Goal: Information Seeking & Learning: Learn about a topic

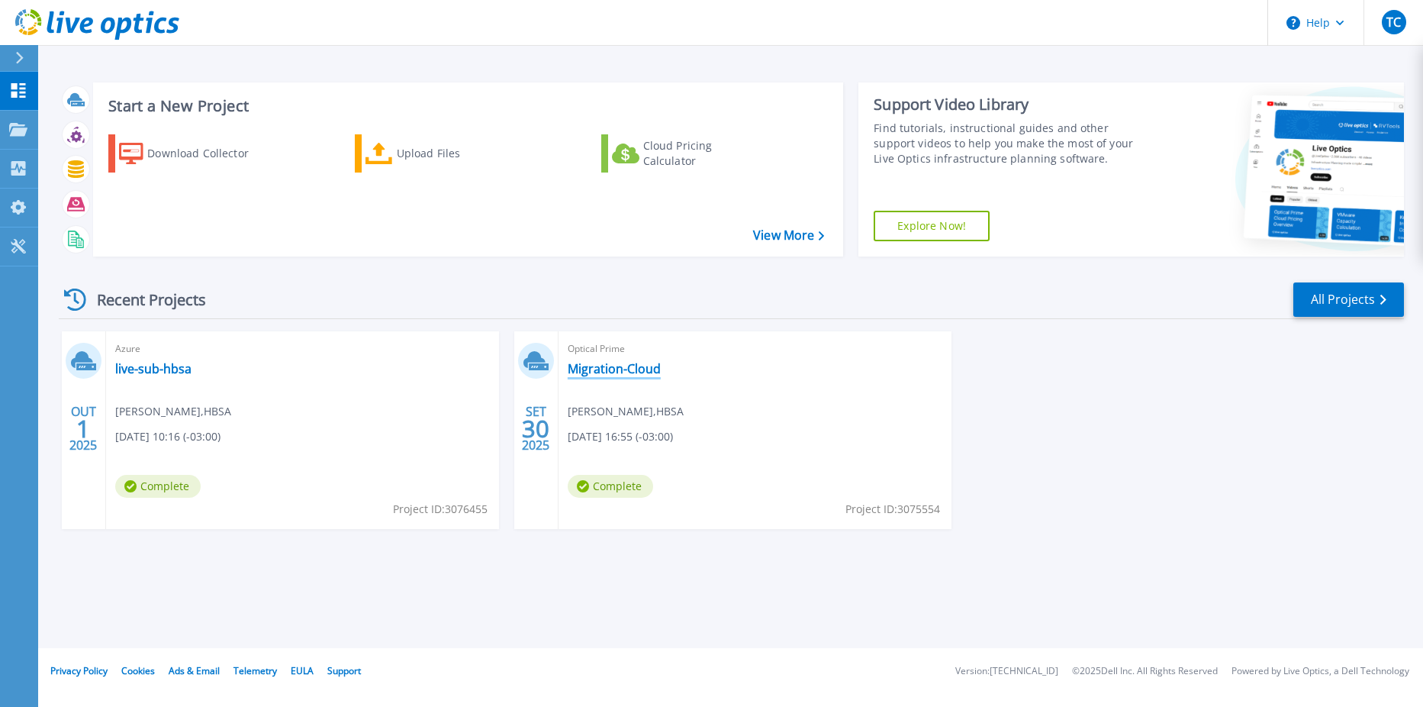
click at [598, 375] on link "Migration-Cloud" at bounding box center [614, 368] width 93 height 15
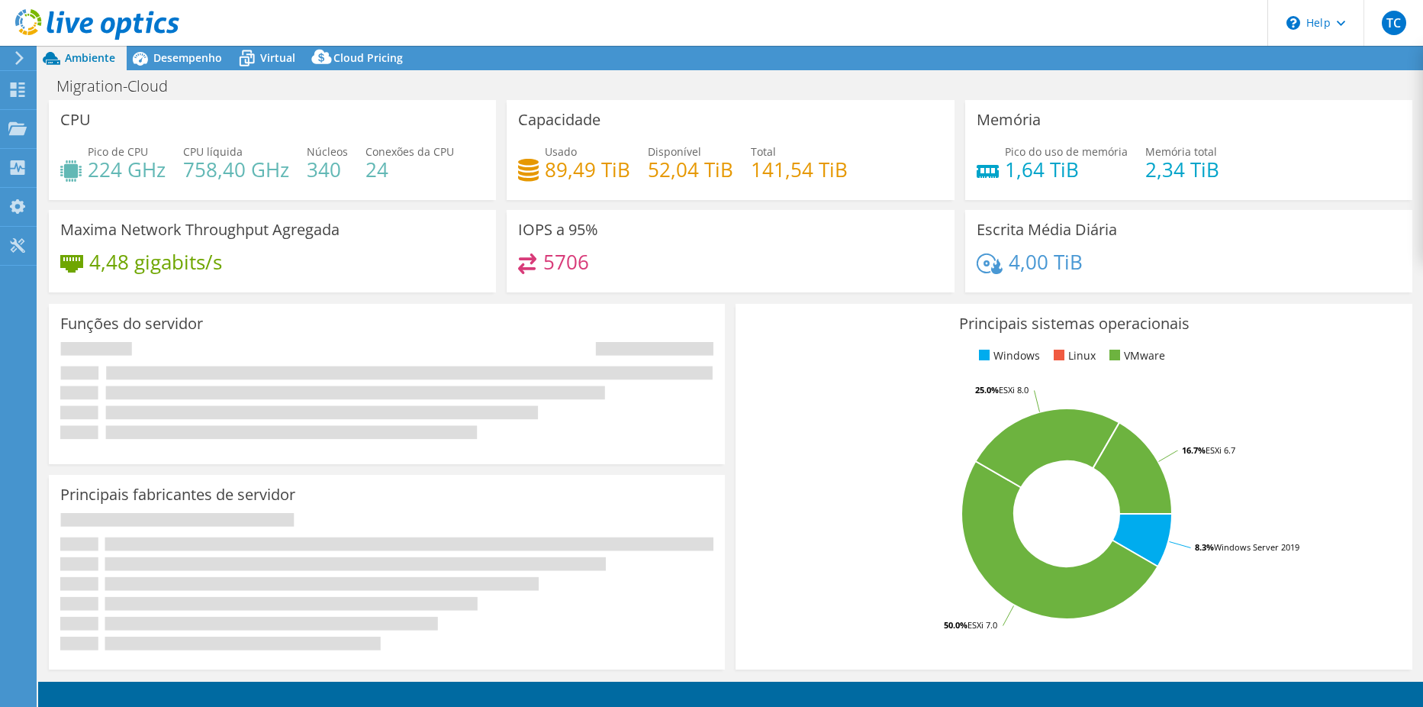
select select "USD"
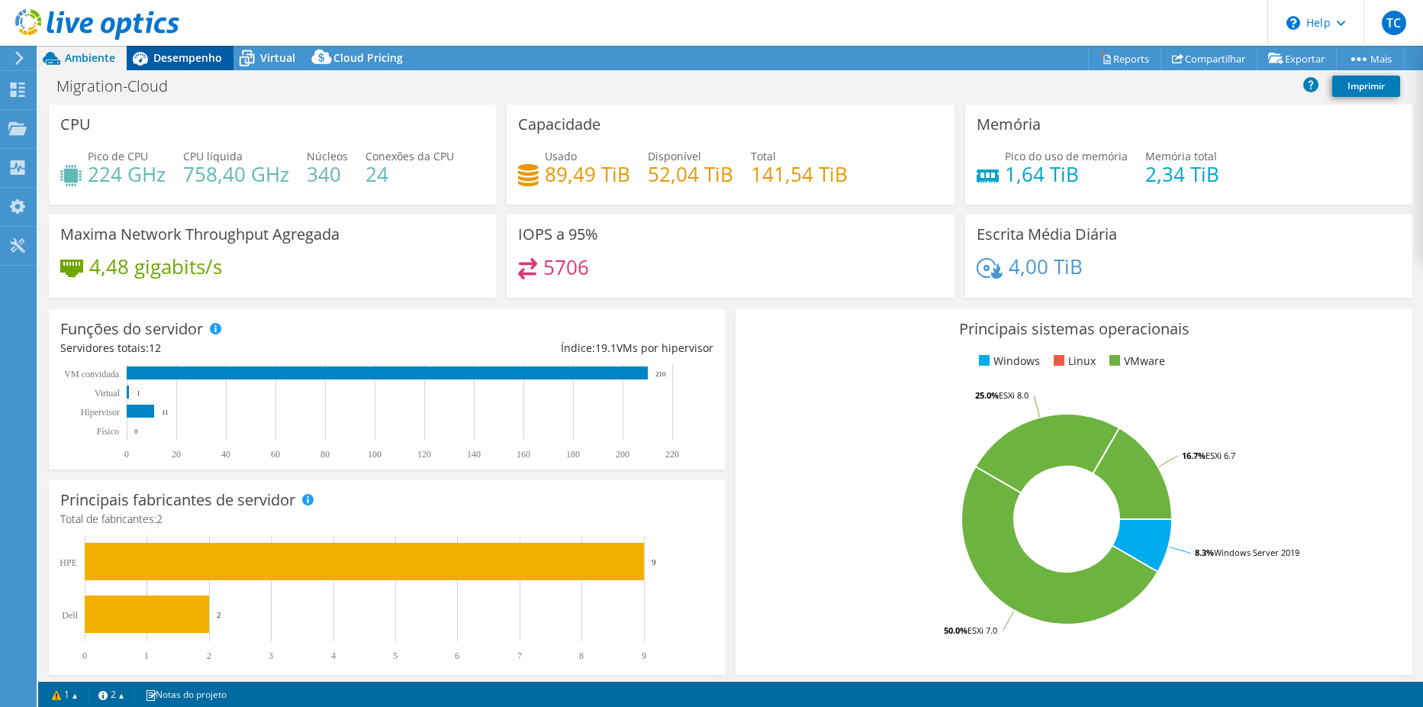
click at [180, 51] on span "Desempenho" at bounding box center [187, 57] width 69 height 15
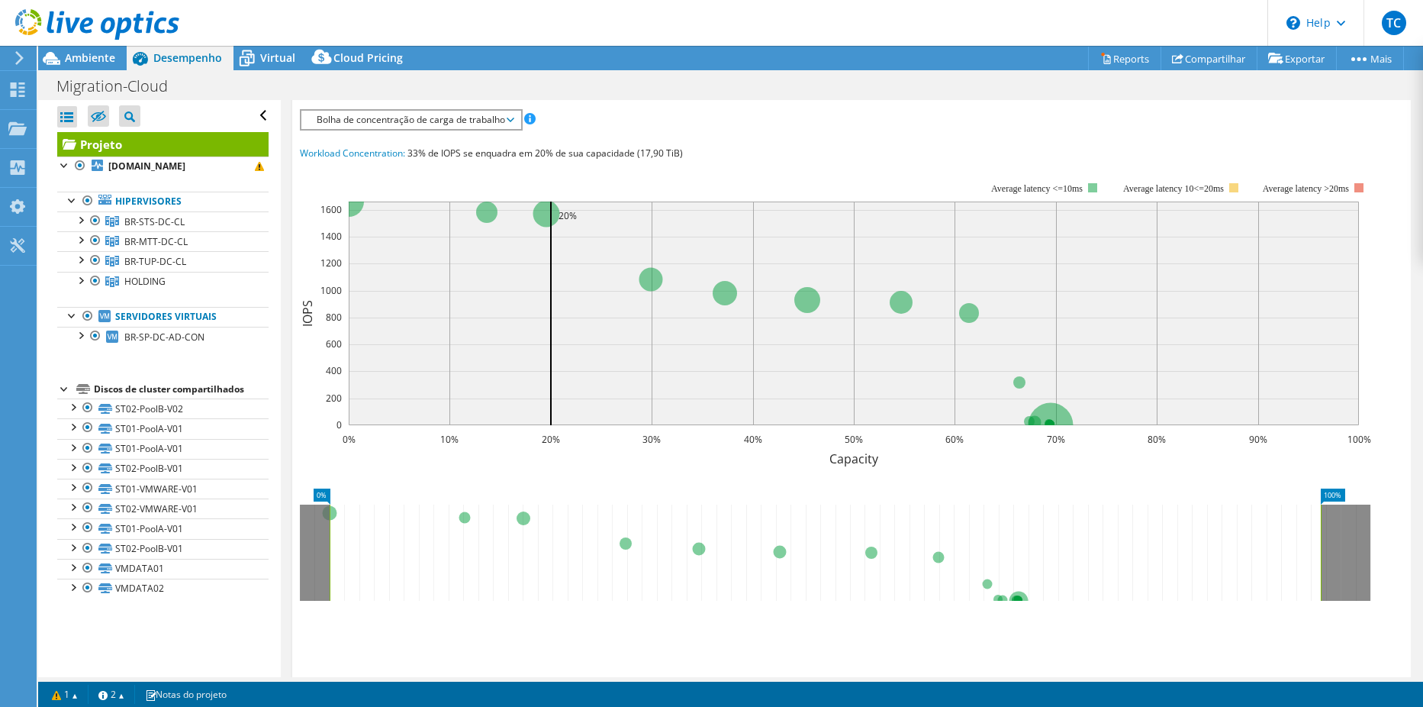
scroll to position [229, 0]
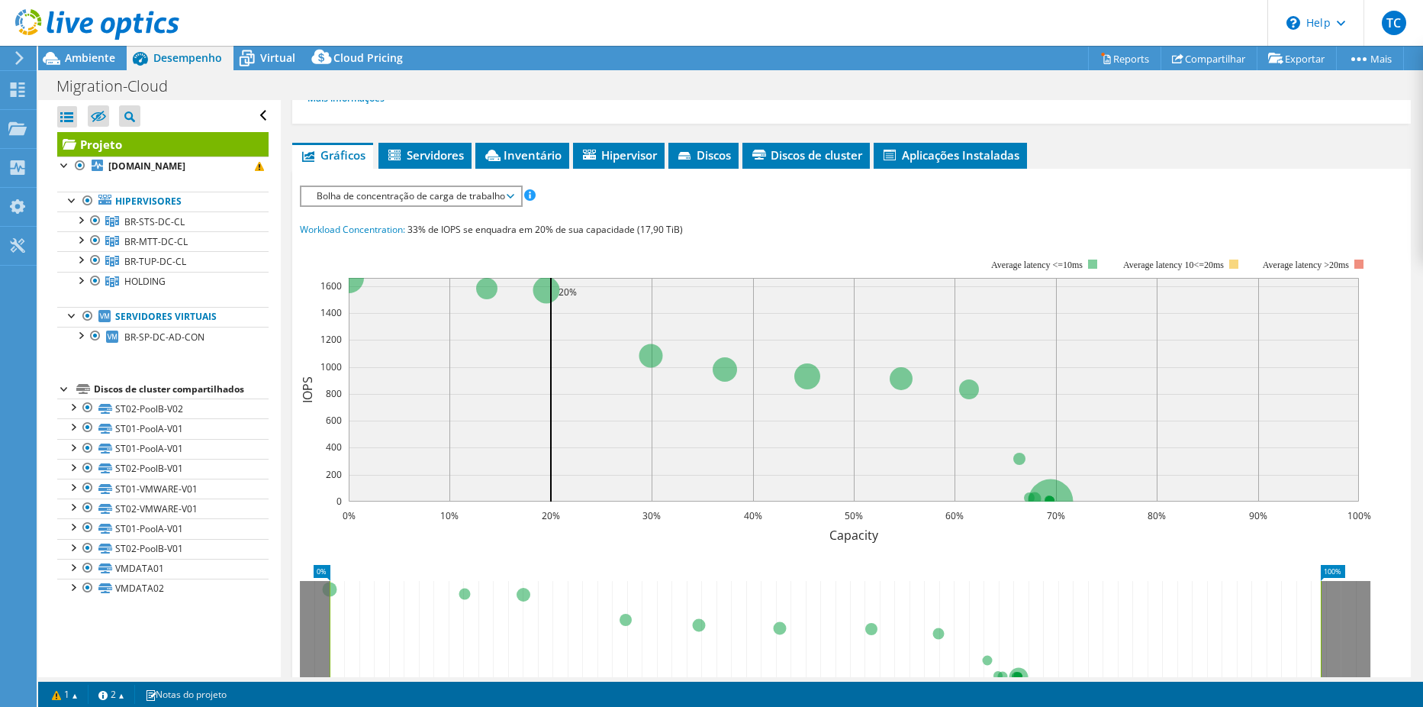
click at [467, 198] on span "Bolha de concentração de carga de trabalho" at bounding box center [411, 196] width 204 height 18
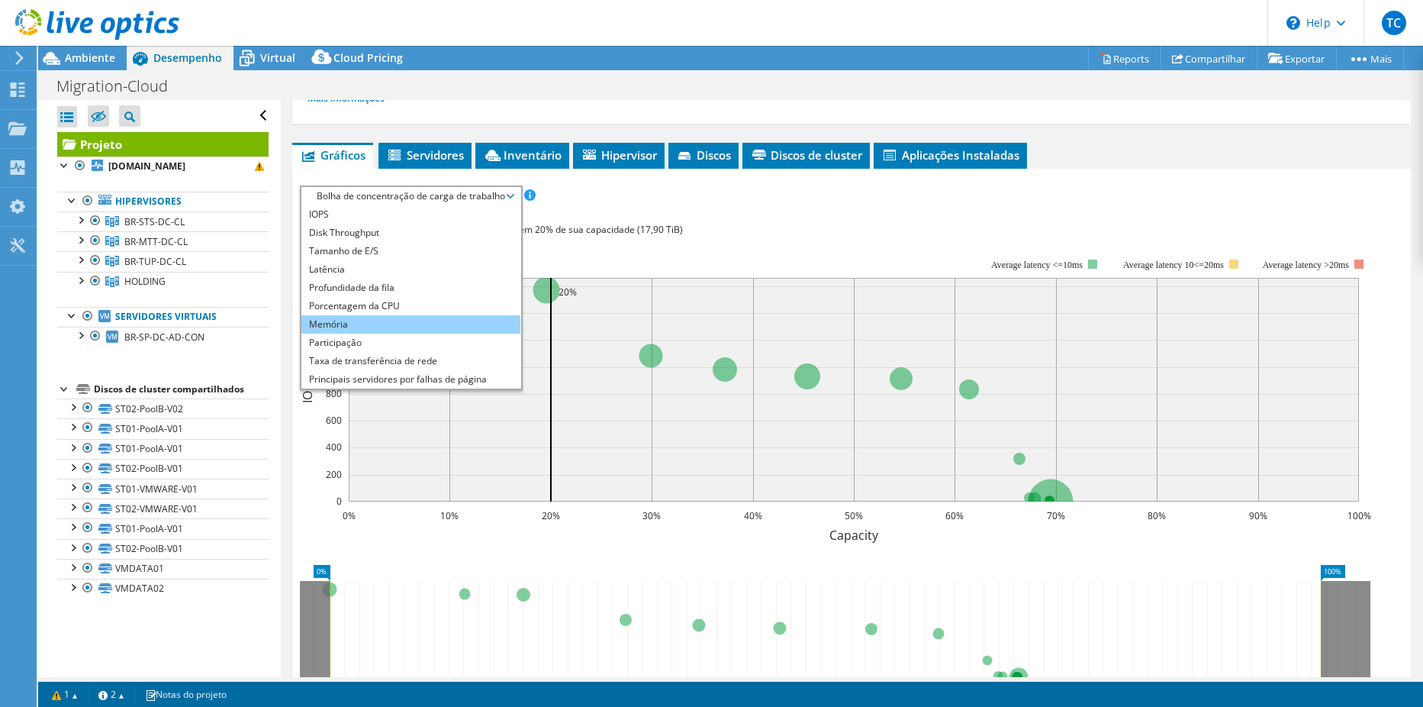
click at [359, 324] on li "Memória" at bounding box center [410, 324] width 219 height 18
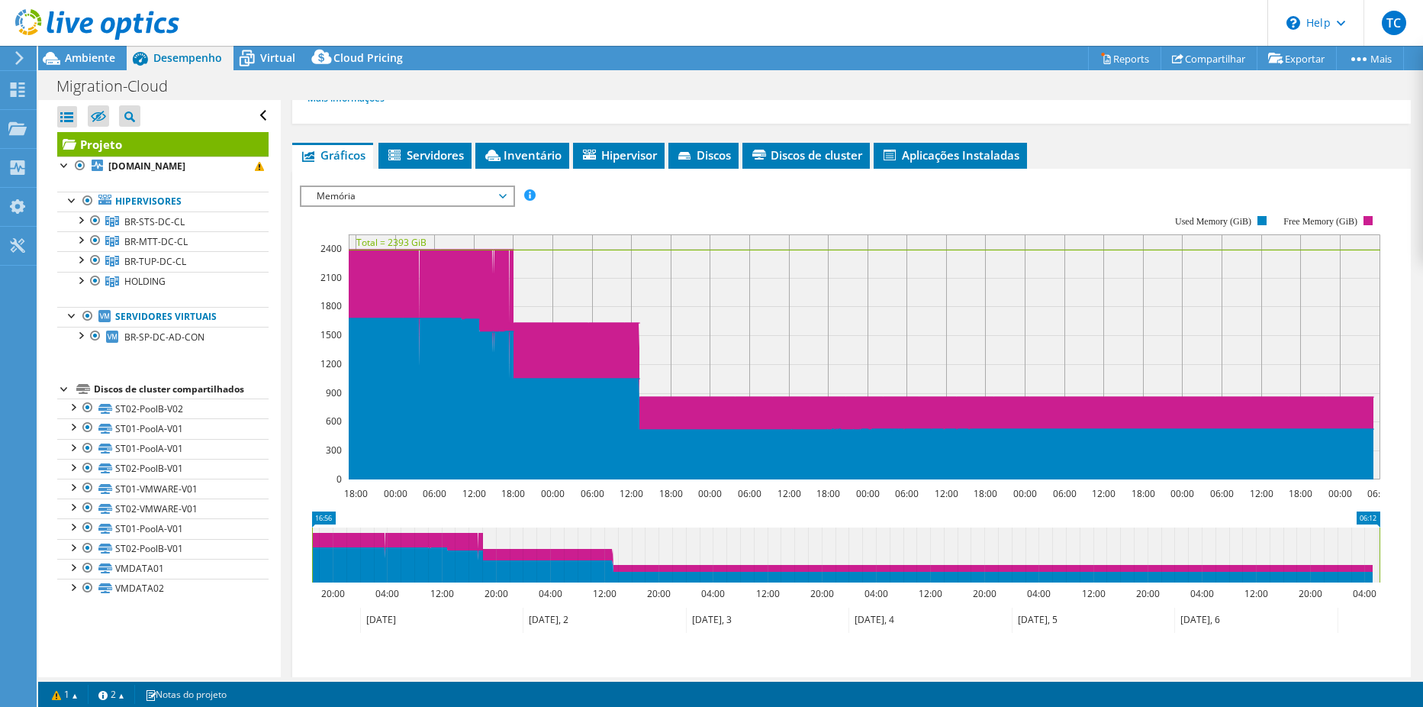
click at [602, 152] on span "Hipervisor" at bounding box center [619, 154] width 76 height 15
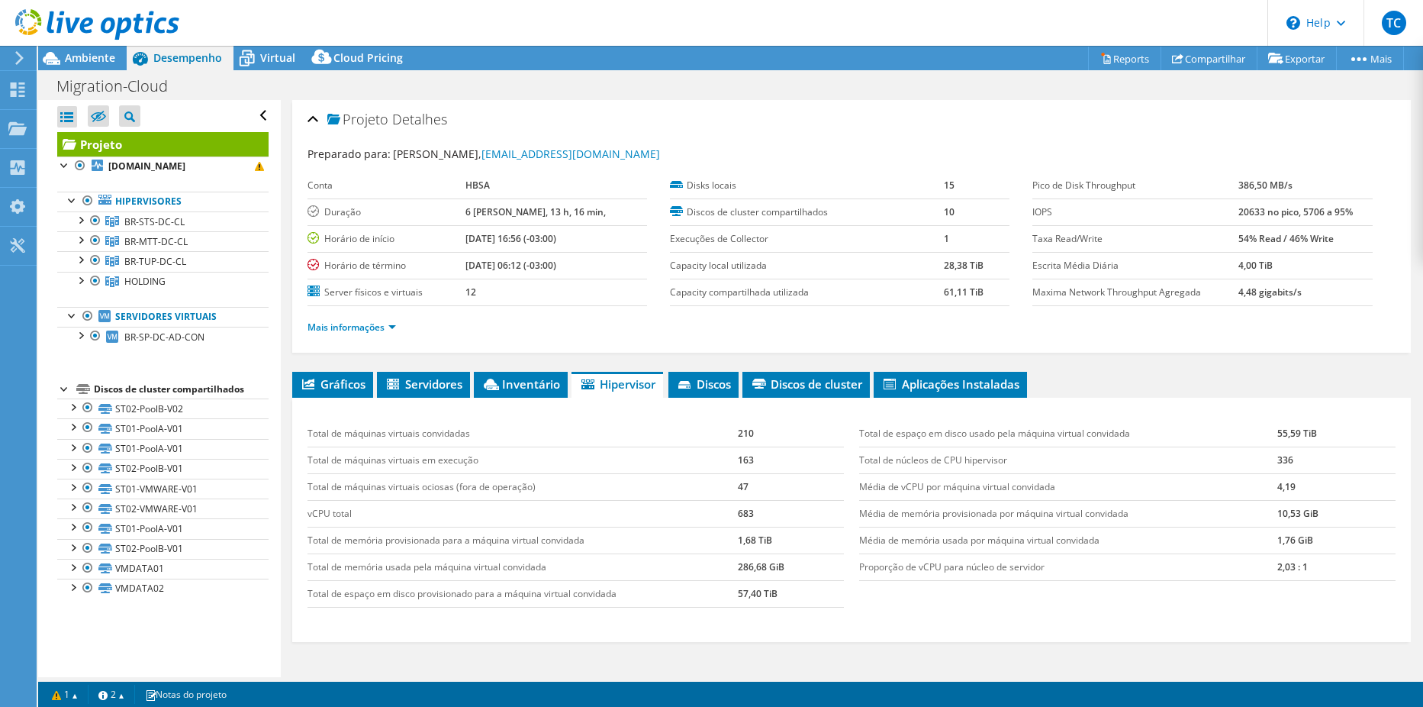
scroll to position [76, 0]
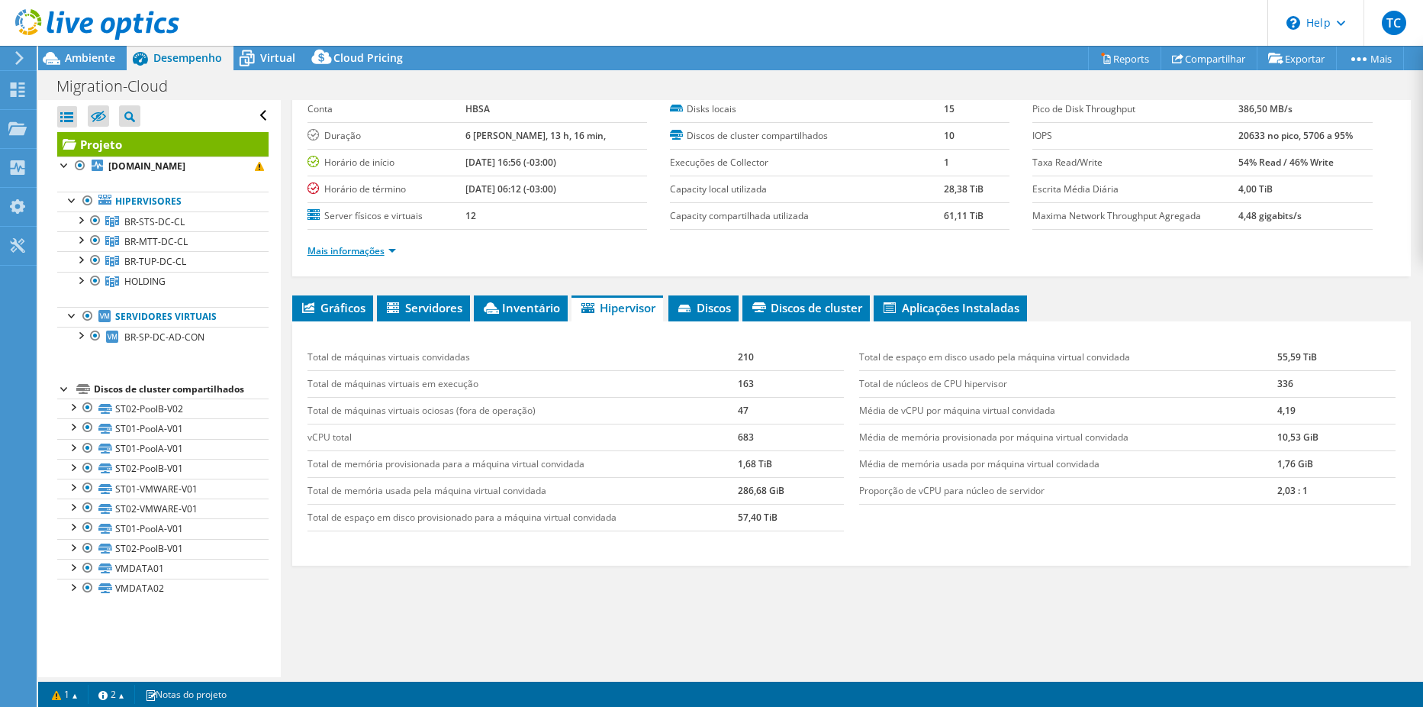
click at [360, 251] on link "Mais informações" at bounding box center [352, 250] width 89 height 13
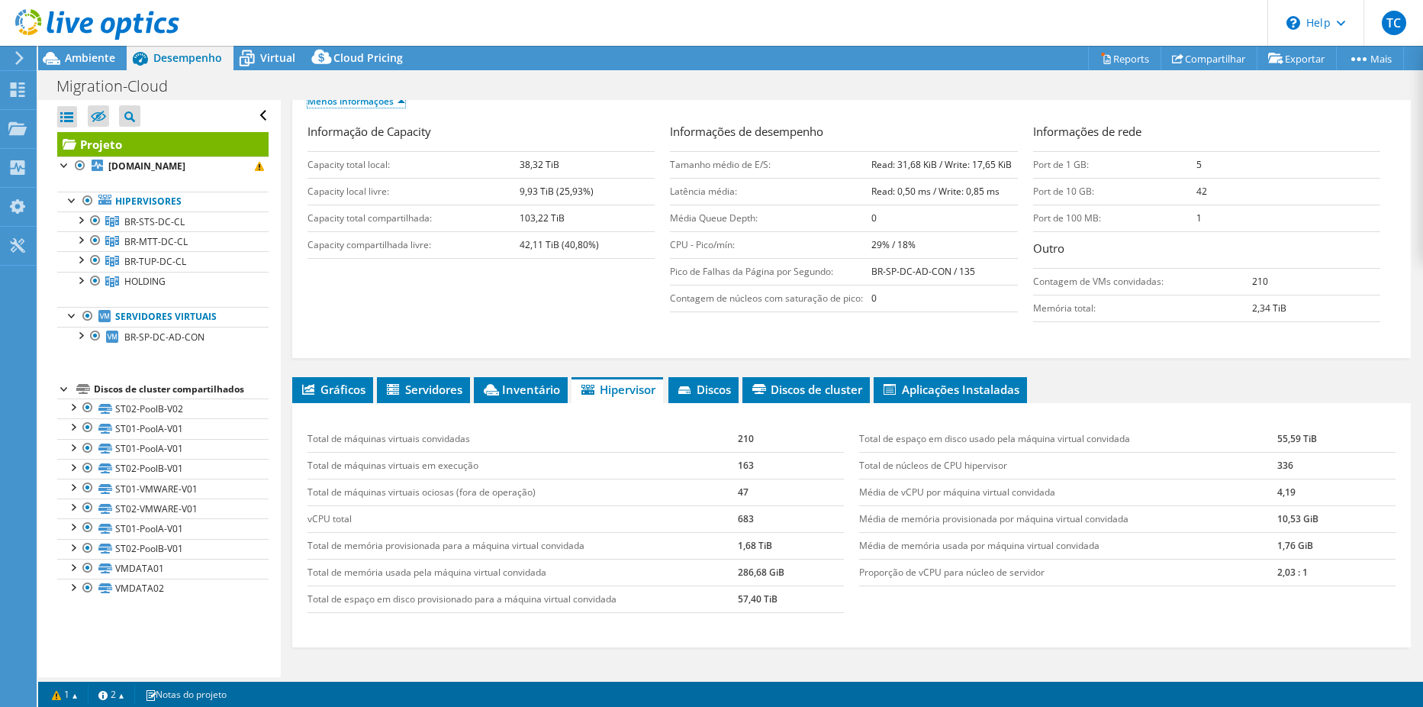
scroll to position [229, 0]
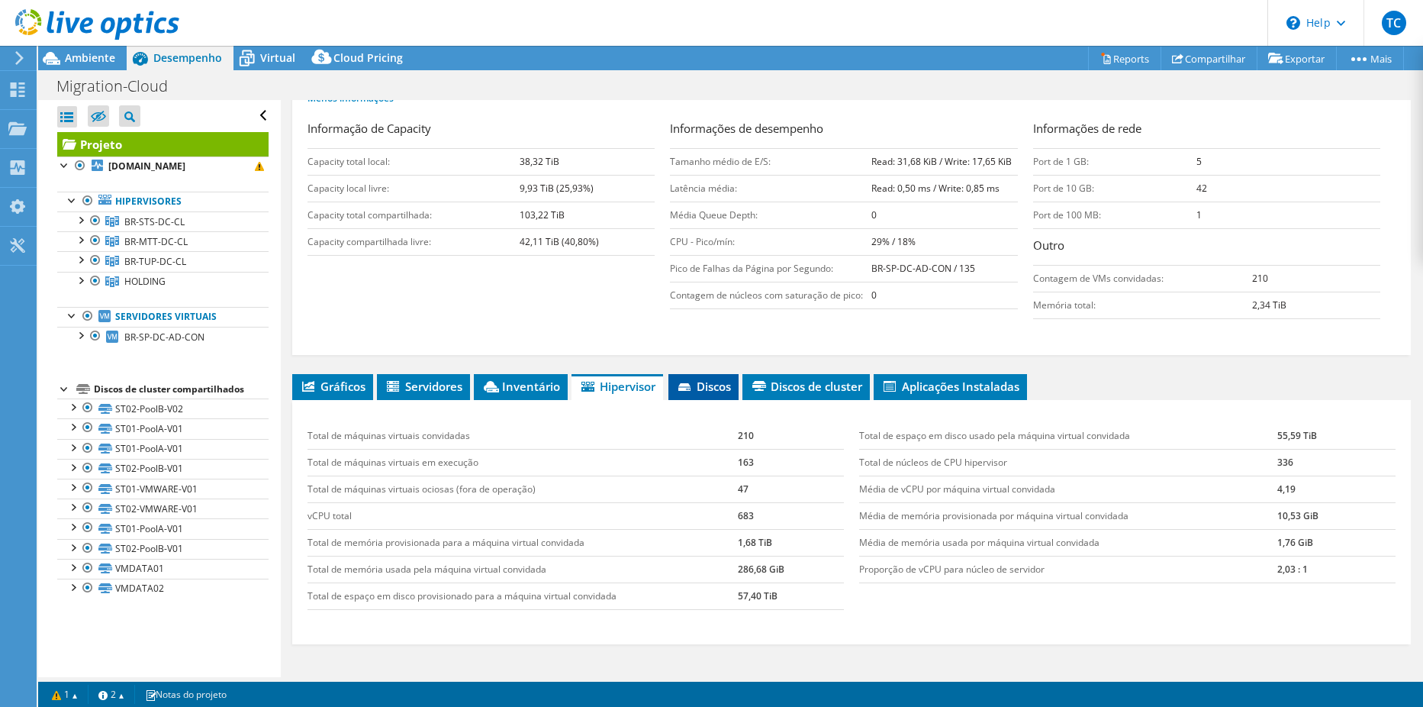
click at [705, 390] on span "Discos" at bounding box center [703, 386] width 55 height 15
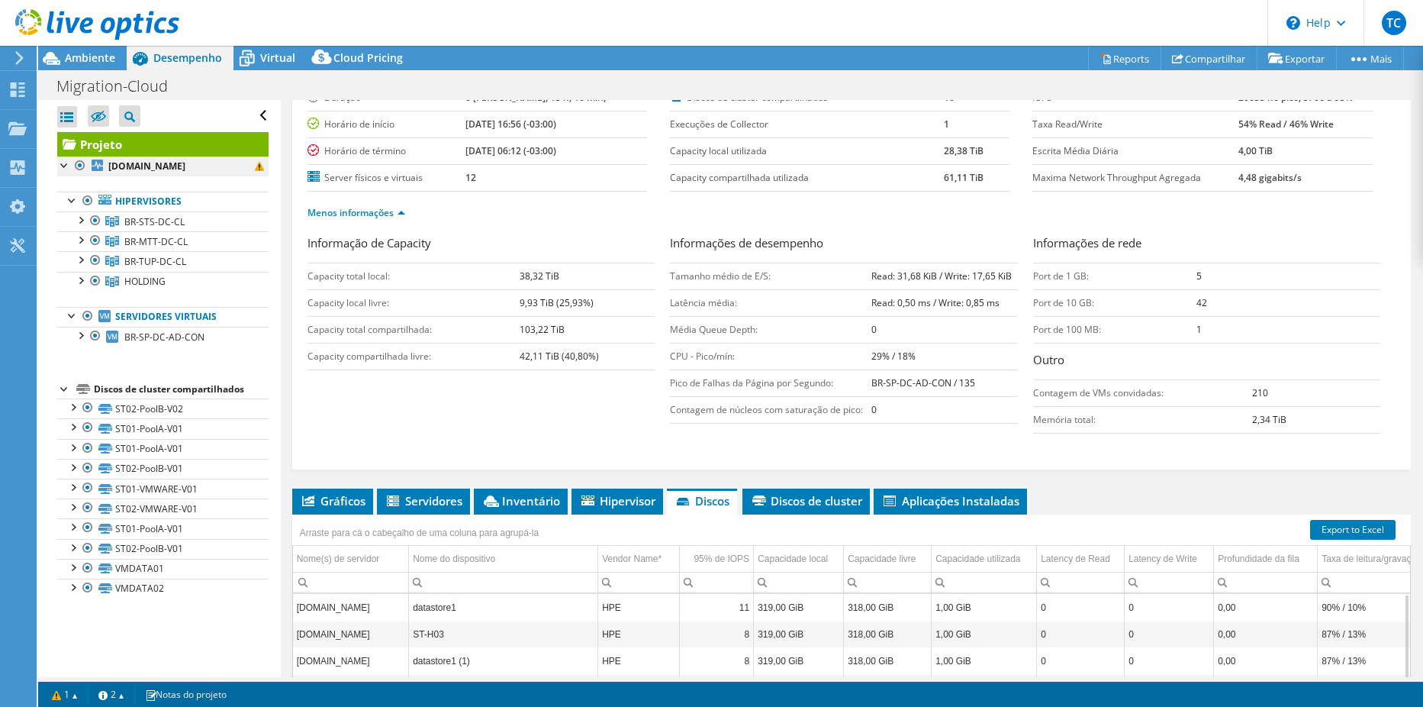
scroll to position [29, 0]
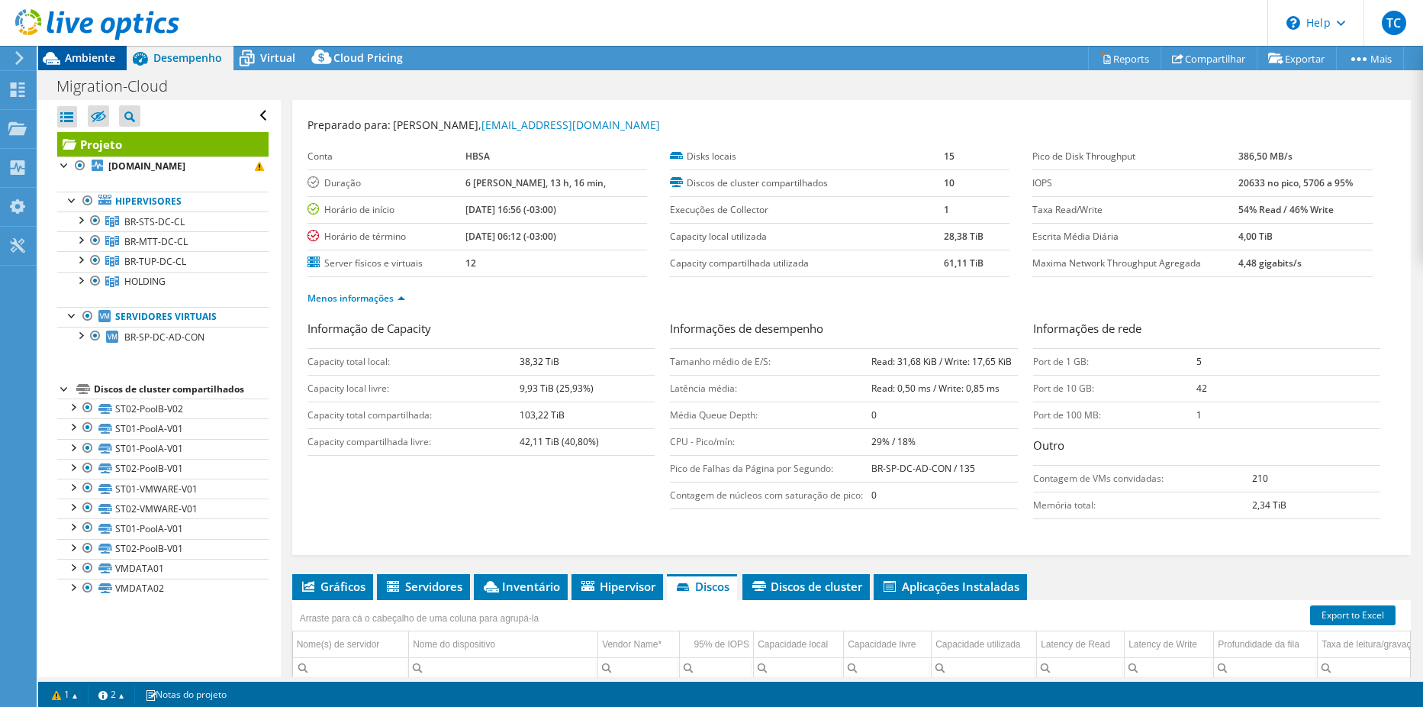
click at [107, 63] on span "Ambiente" at bounding box center [90, 57] width 50 height 15
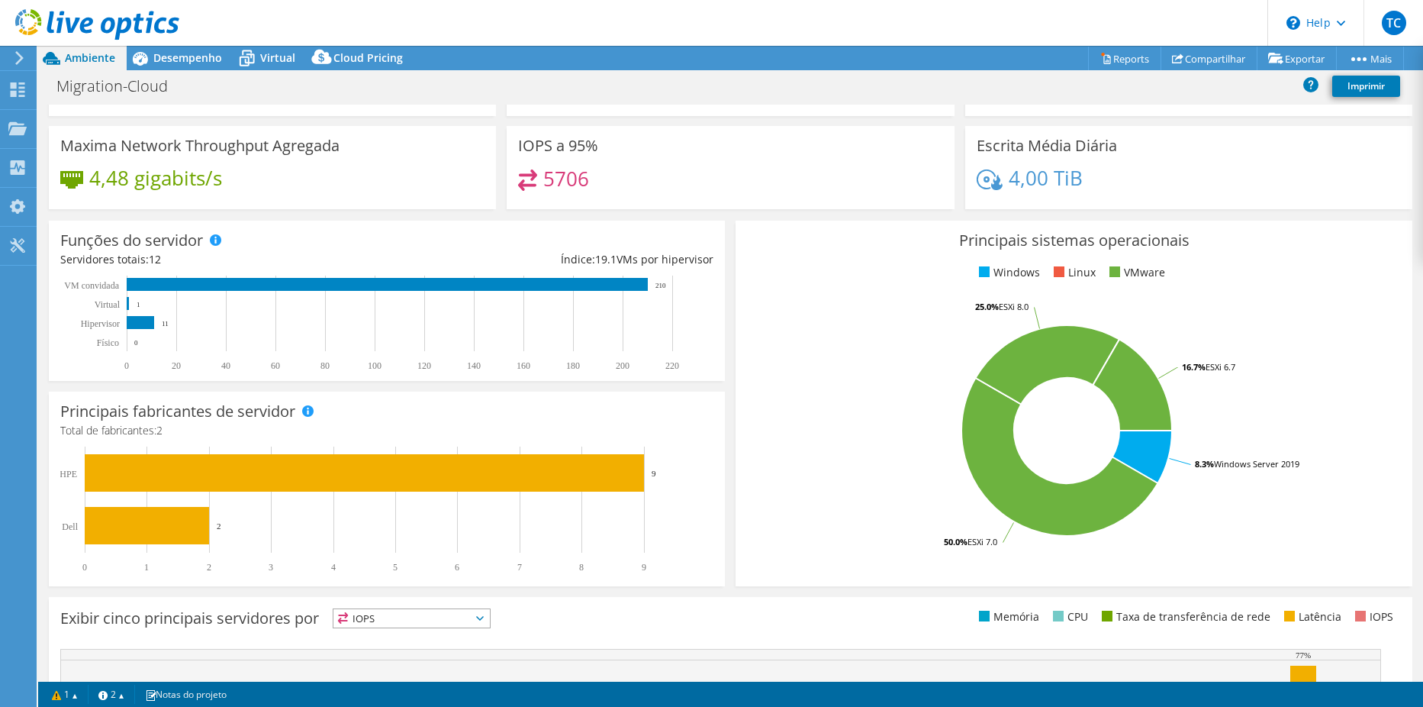
scroll to position [312, 0]
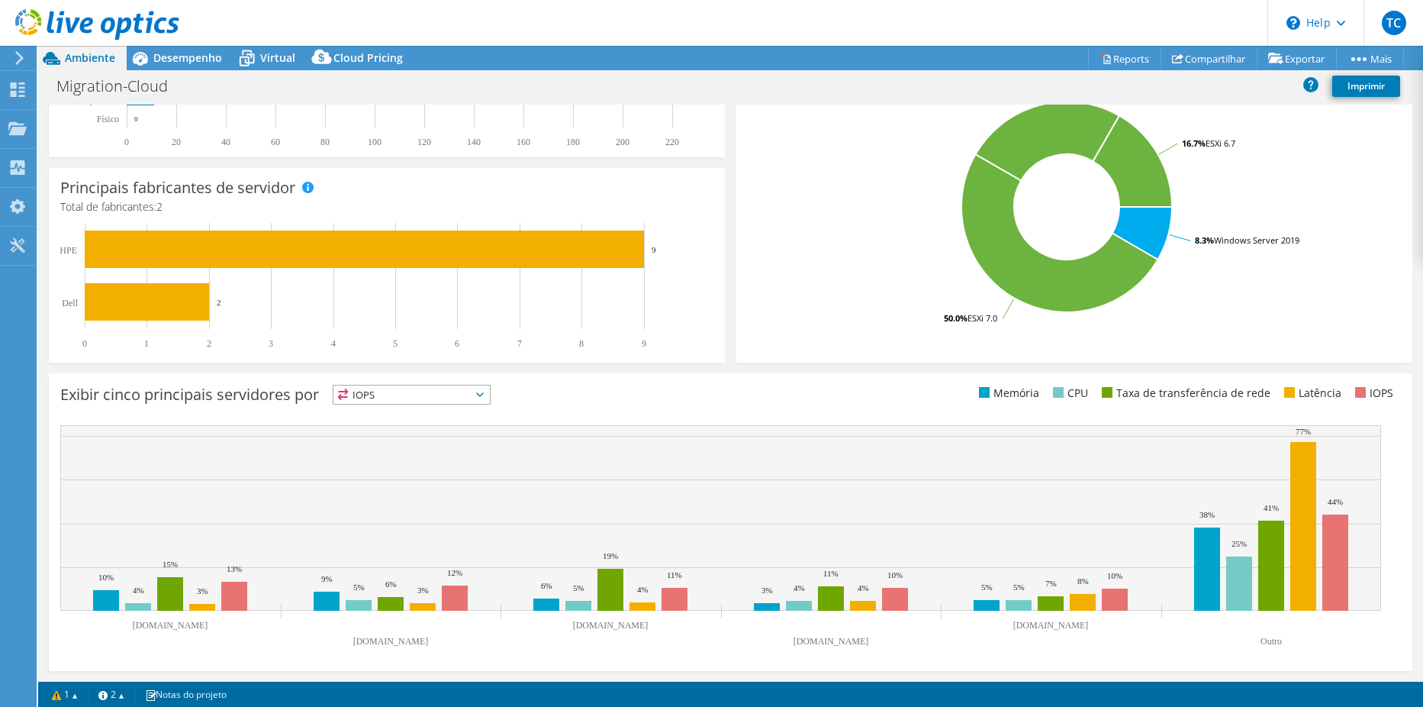
click at [415, 392] on span "IOPS" at bounding box center [412, 394] width 156 height 18
click at [383, 454] on li "CPU" at bounding box center [412, 456] width 156 height 21
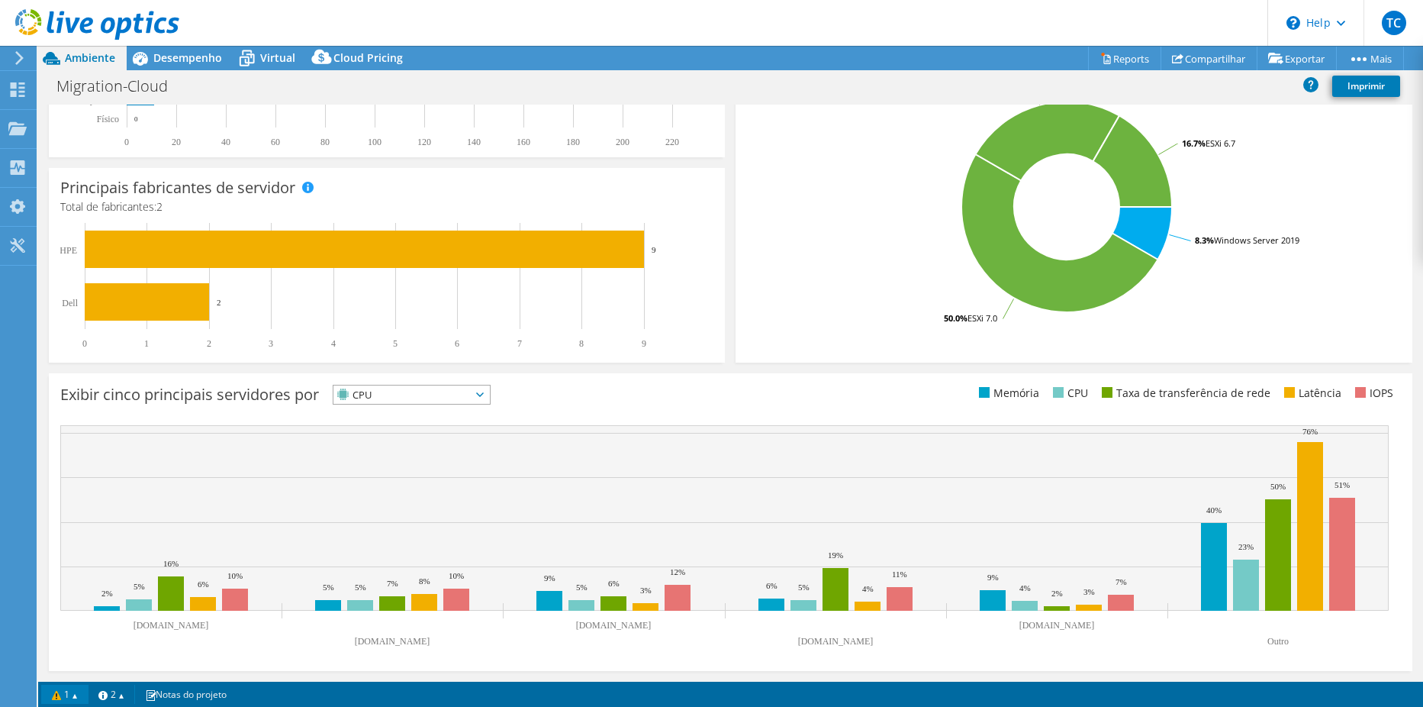
click at [79, 696] on link "1" at bounding box center [64, 694] width 47 height 19
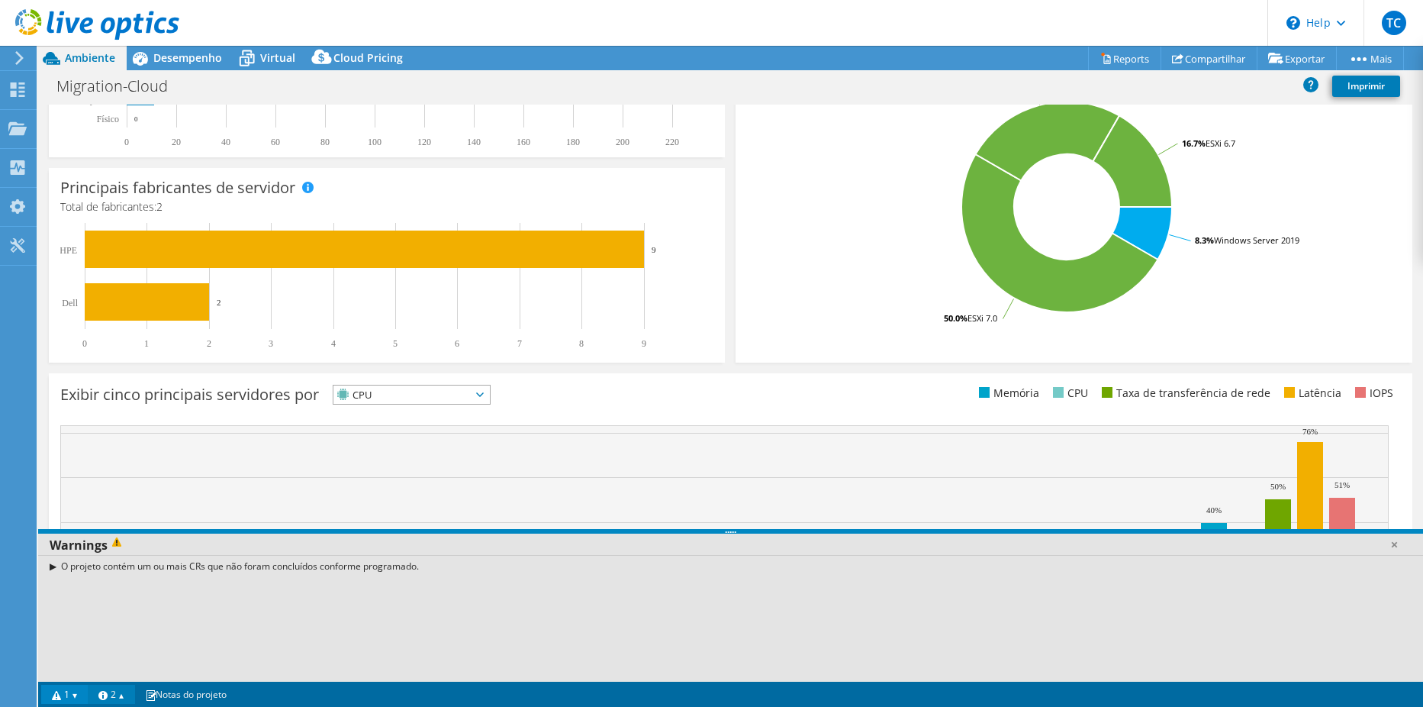
click at [111, 696] on link "2" at bounding box center [111, 694] width 47 height 19
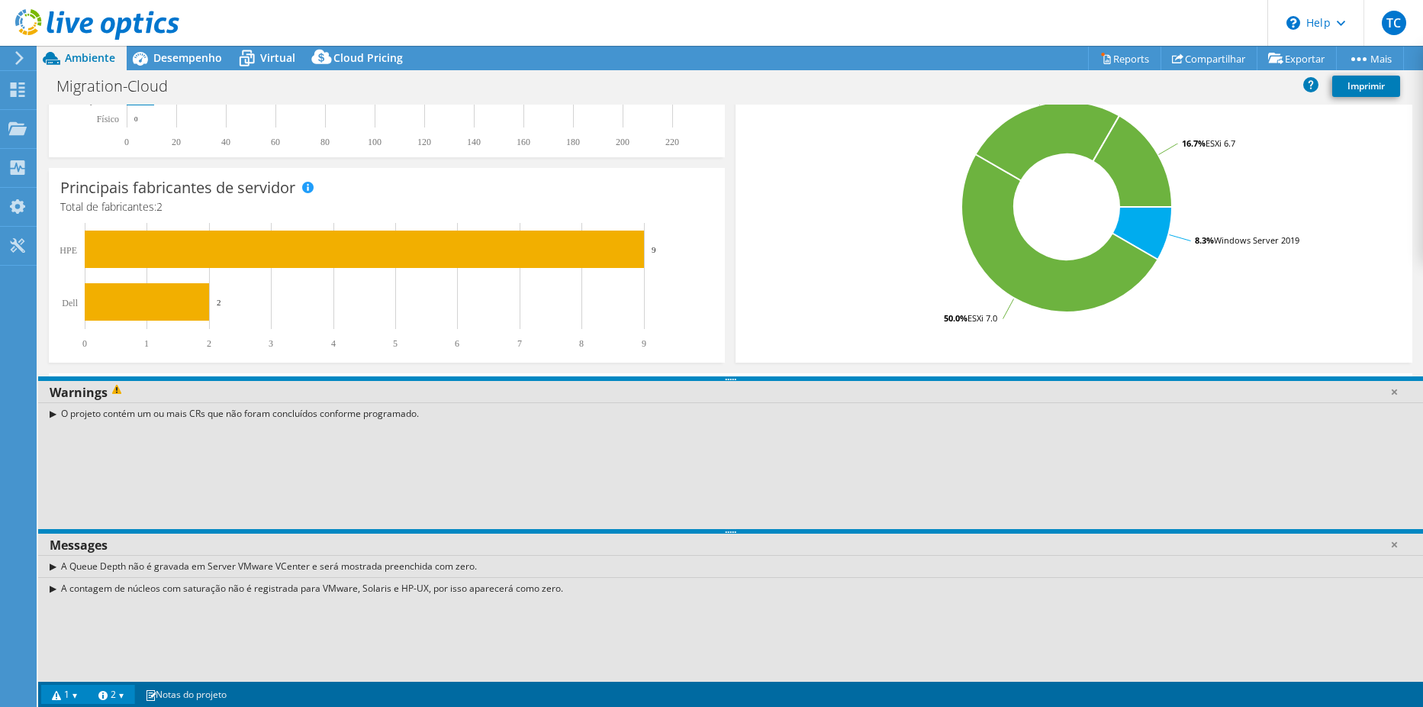
click at [111, 696] on link "2" at bounding box center [111, 694] width 47 height 19
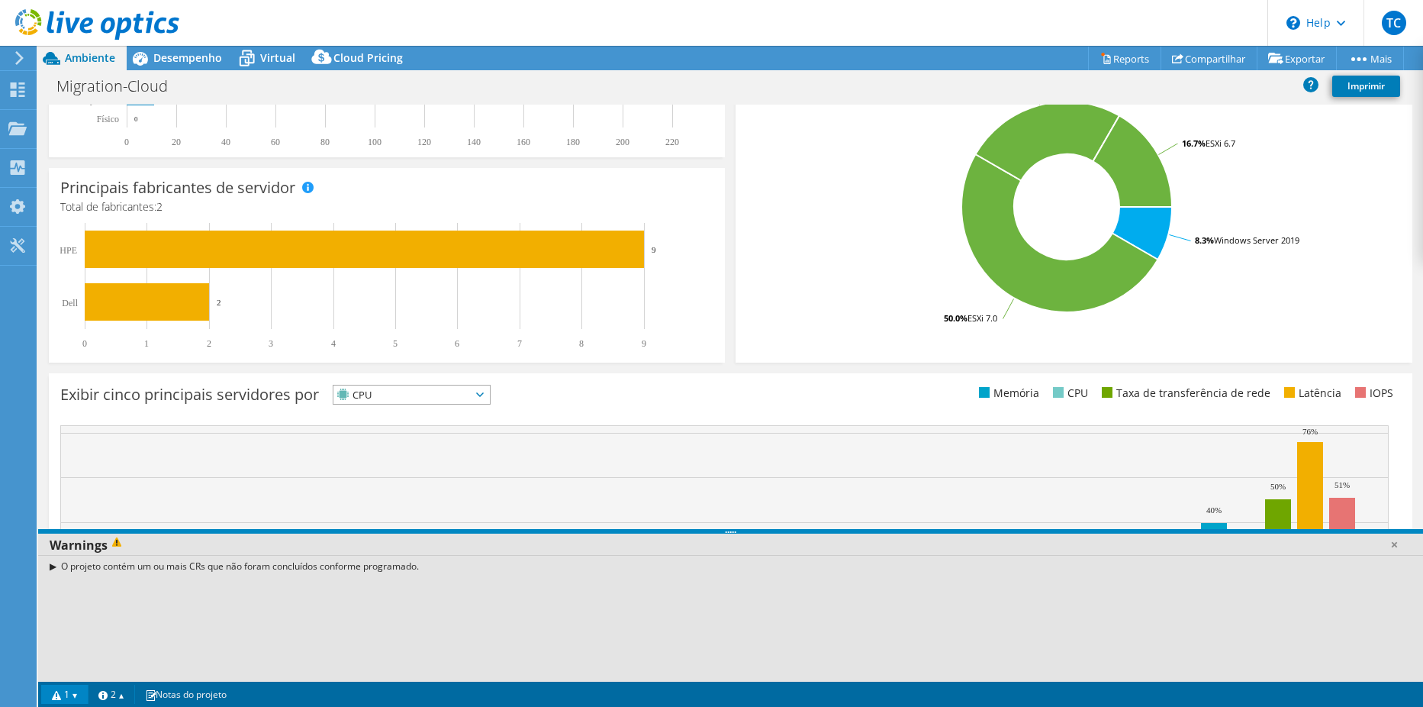
click at [79, 698] on link "1" at bounding box center [64, 694] width 47 height 19
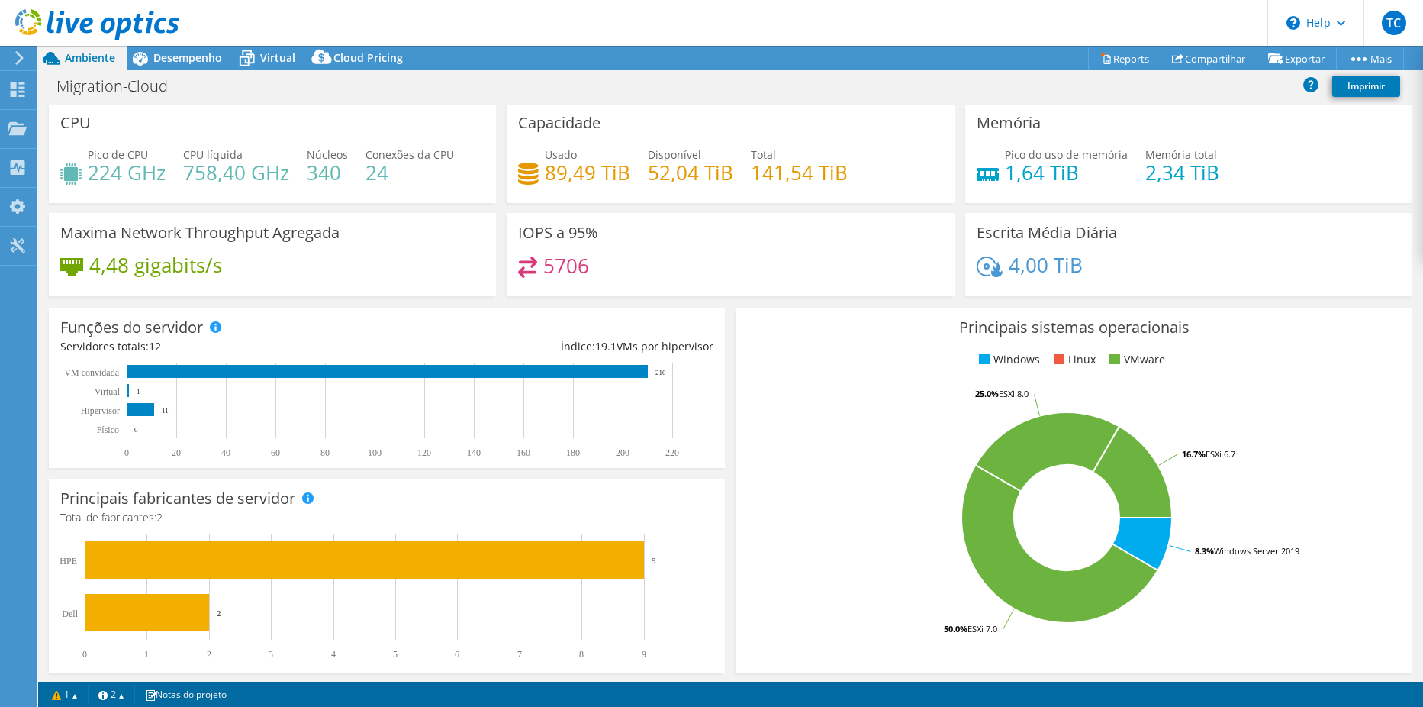
scroll to position [0, 0]
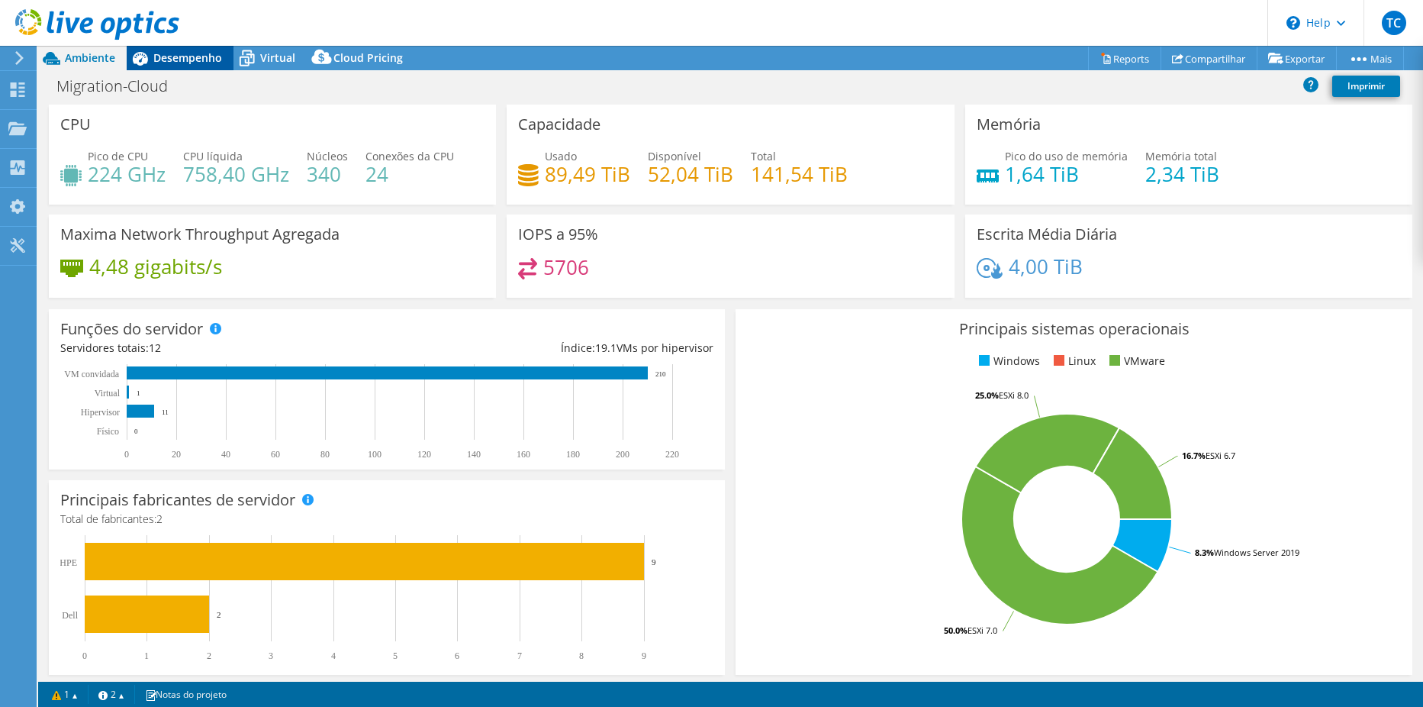
click at [192, 56] on span "Desempenho" at bounding box center [187, 57] width 69 height 15
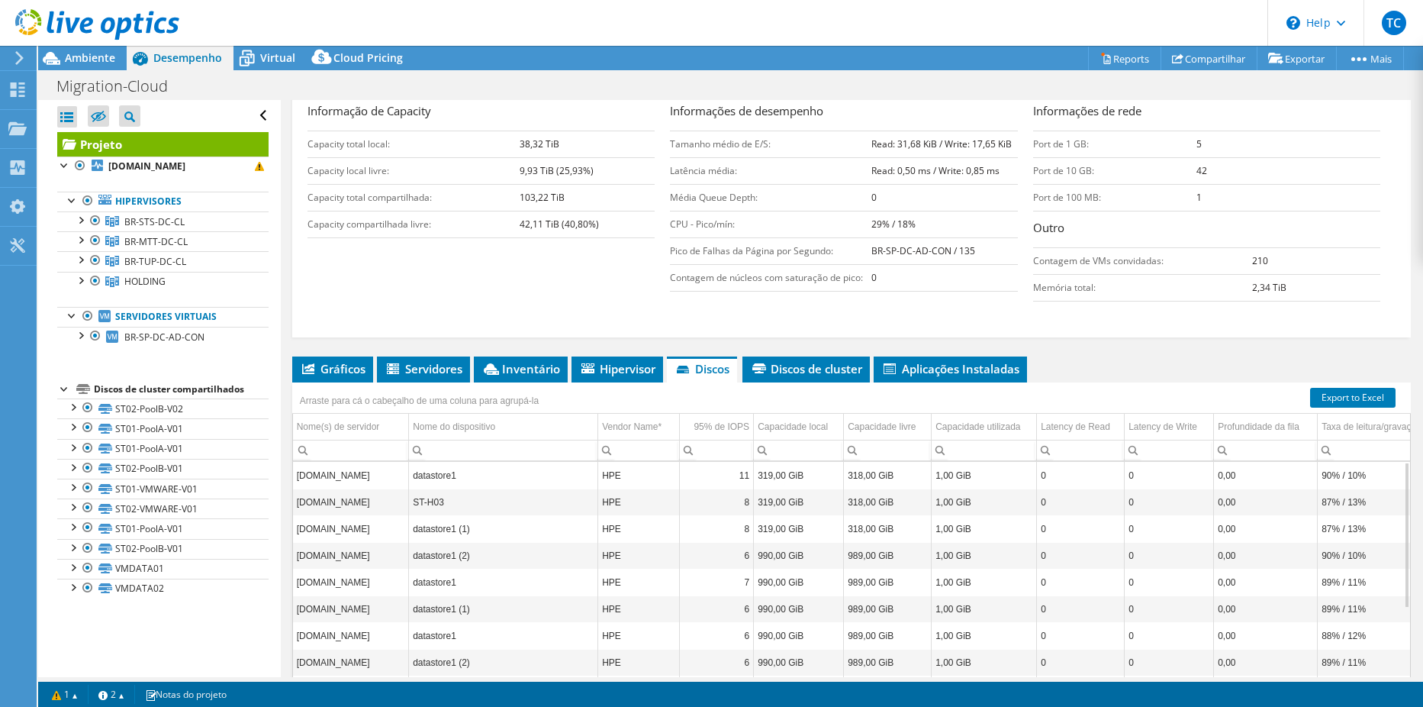
scroll to position [258, 0]
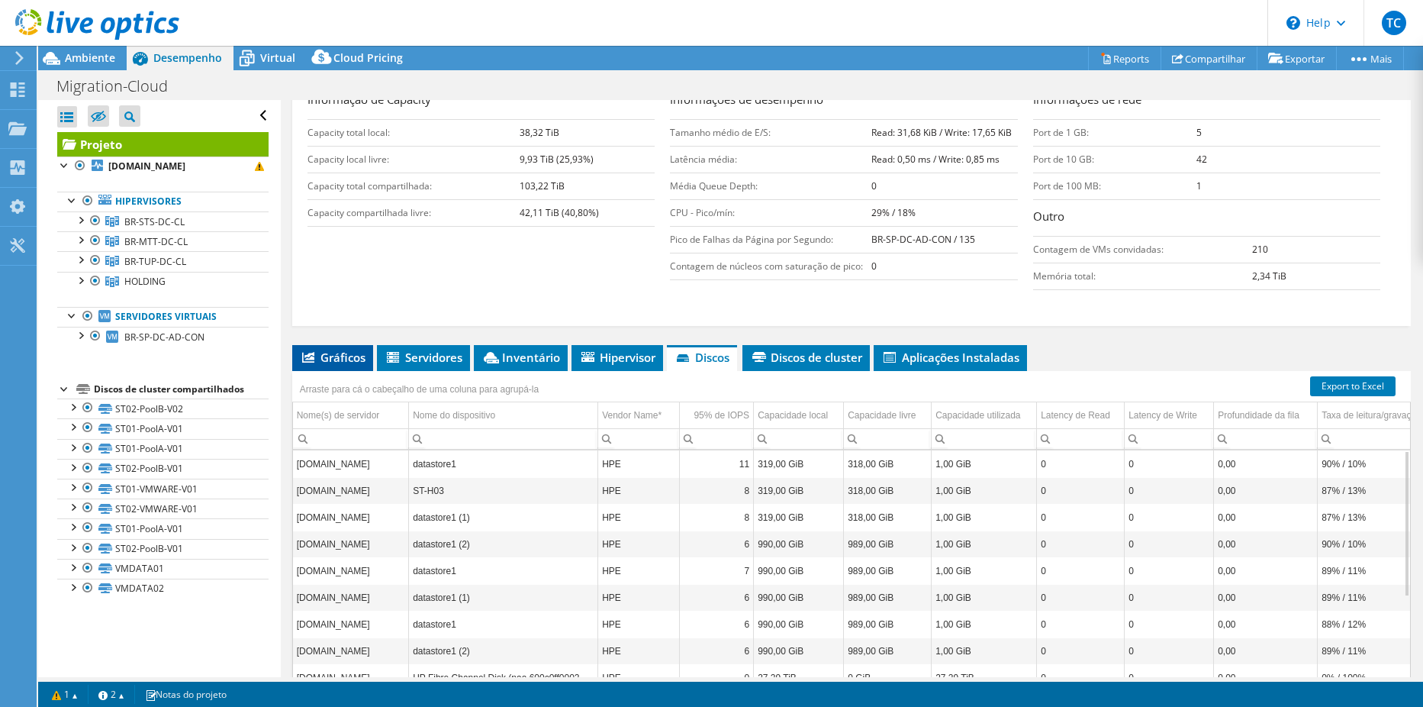
click at [346, 363] on span "Gráficos" at bounding box center [333, 357] width 66 height 15
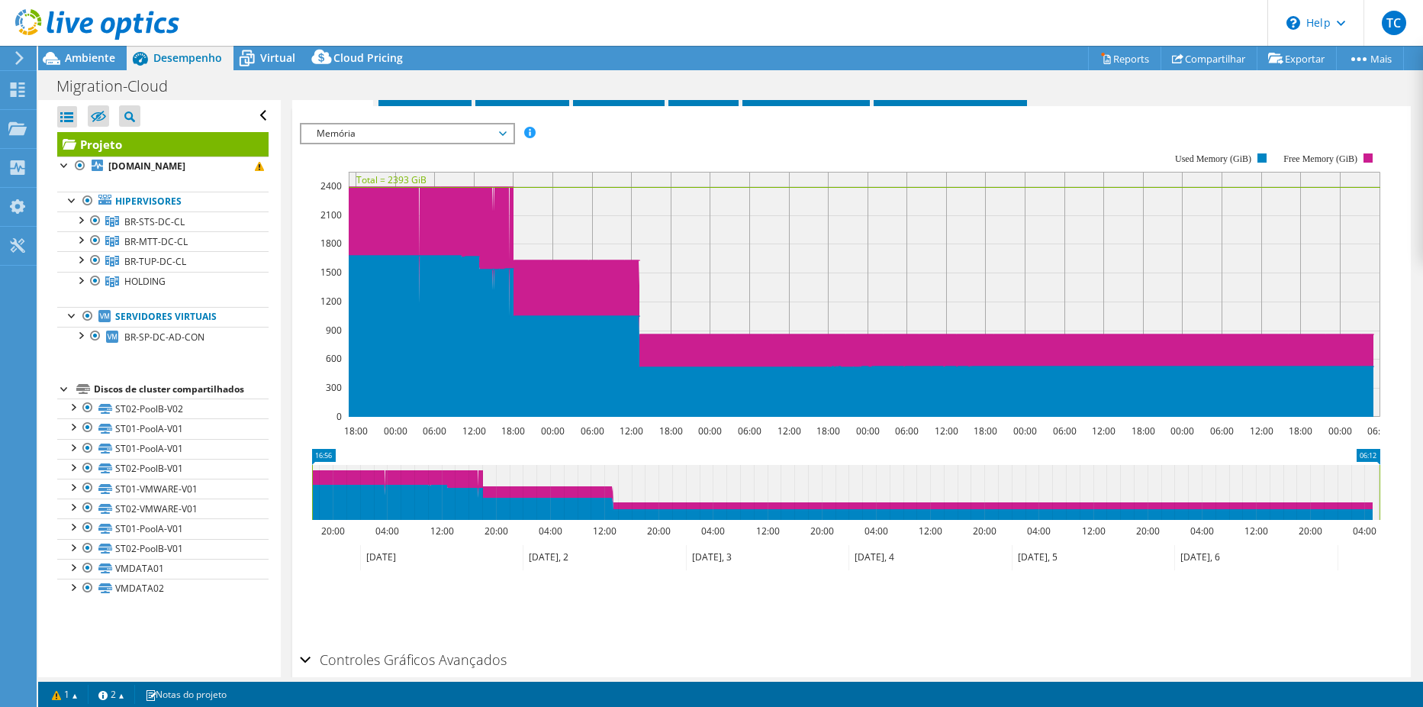
scroll to position [487, 0]
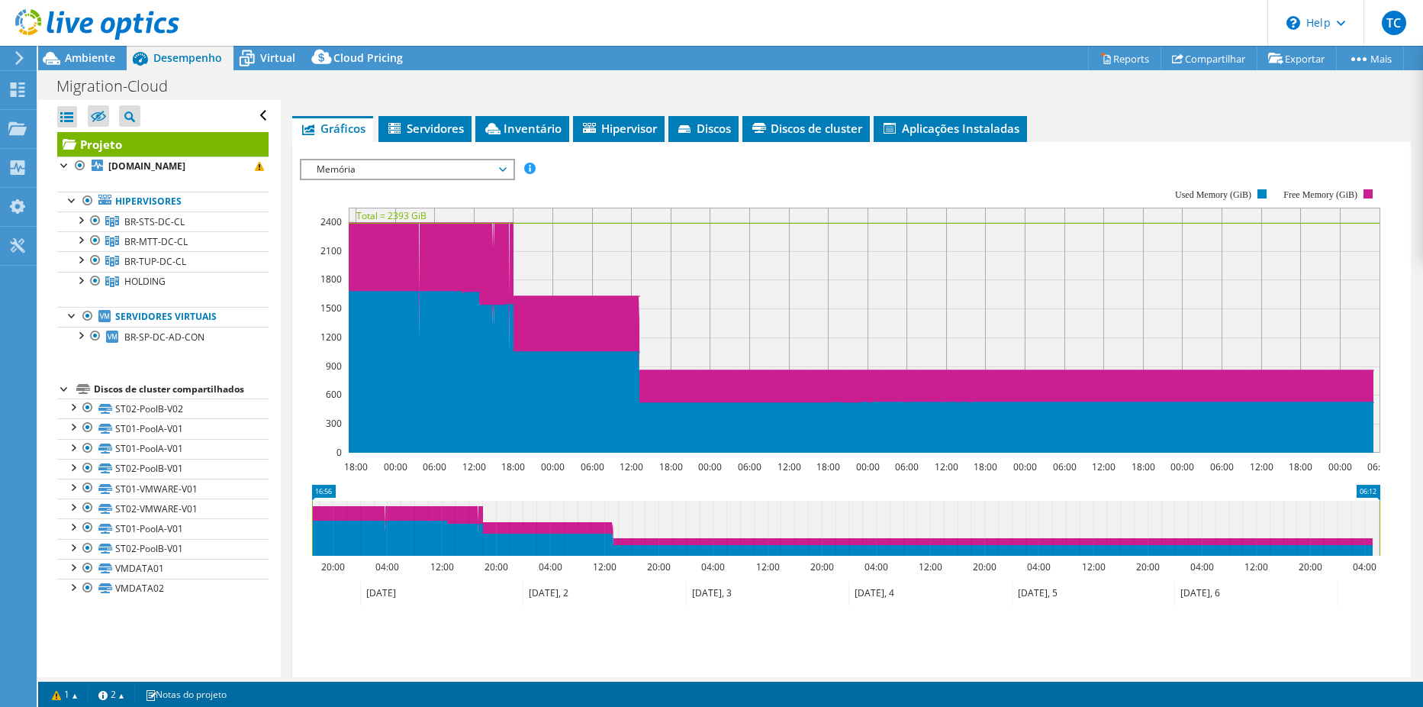
click at [429, 159] on div "Memória IOPS Disk Throughput Tamanho de E/S Latência Profundidade da fila Porce…" at bounding box center [407, 169] width 215 height 21
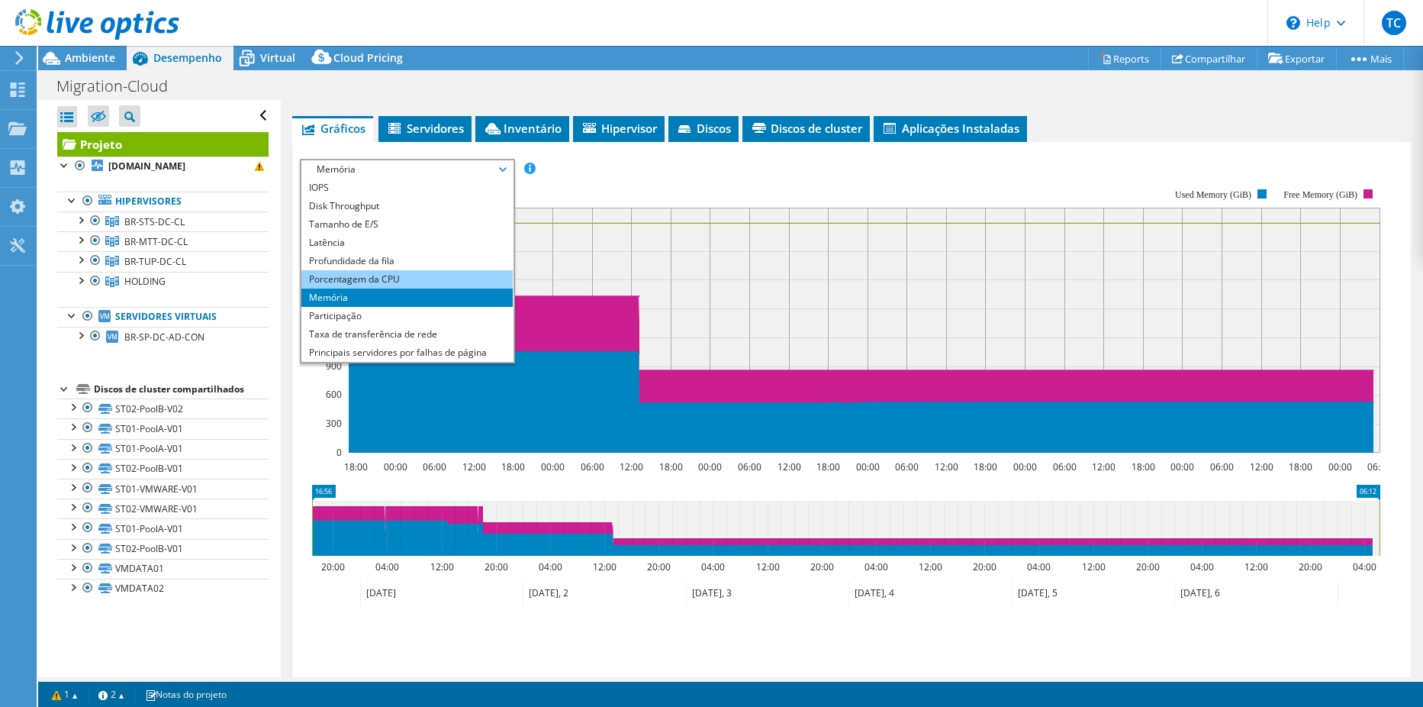
click at [359, 282] on li "Porcentagem da CPU" at bounding box center [406, 279] width 211 height 18
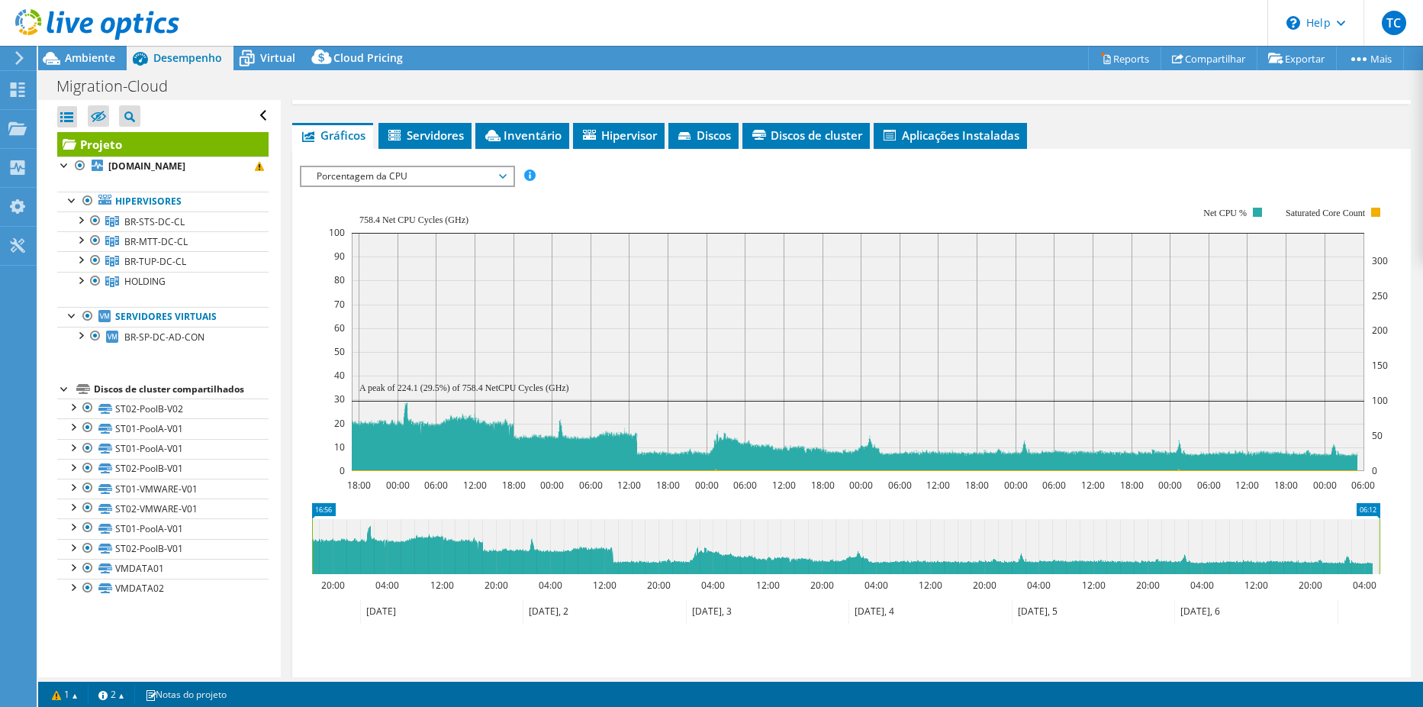
scroll to position [378, 0]
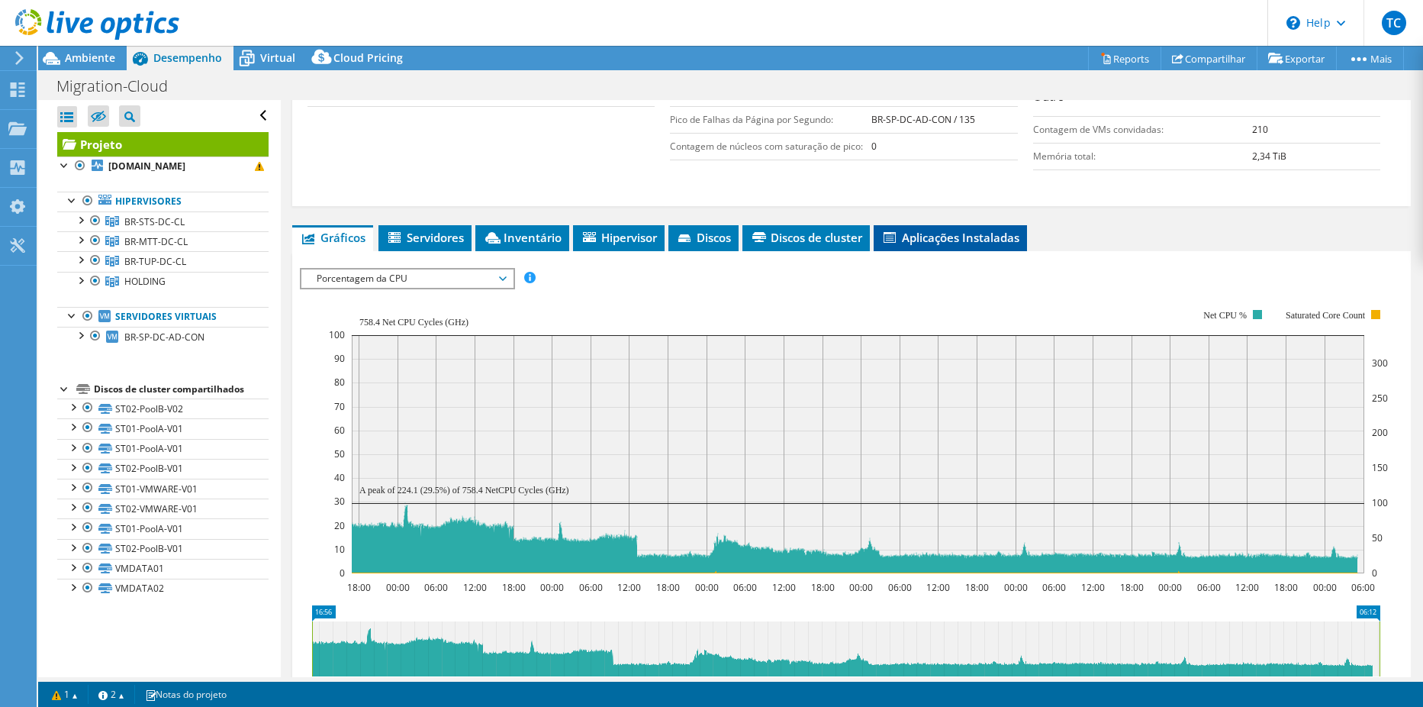
click at [916, 243] on span "Aplicações Instaladas" at bounding box center [950, 237] width 138 height 15
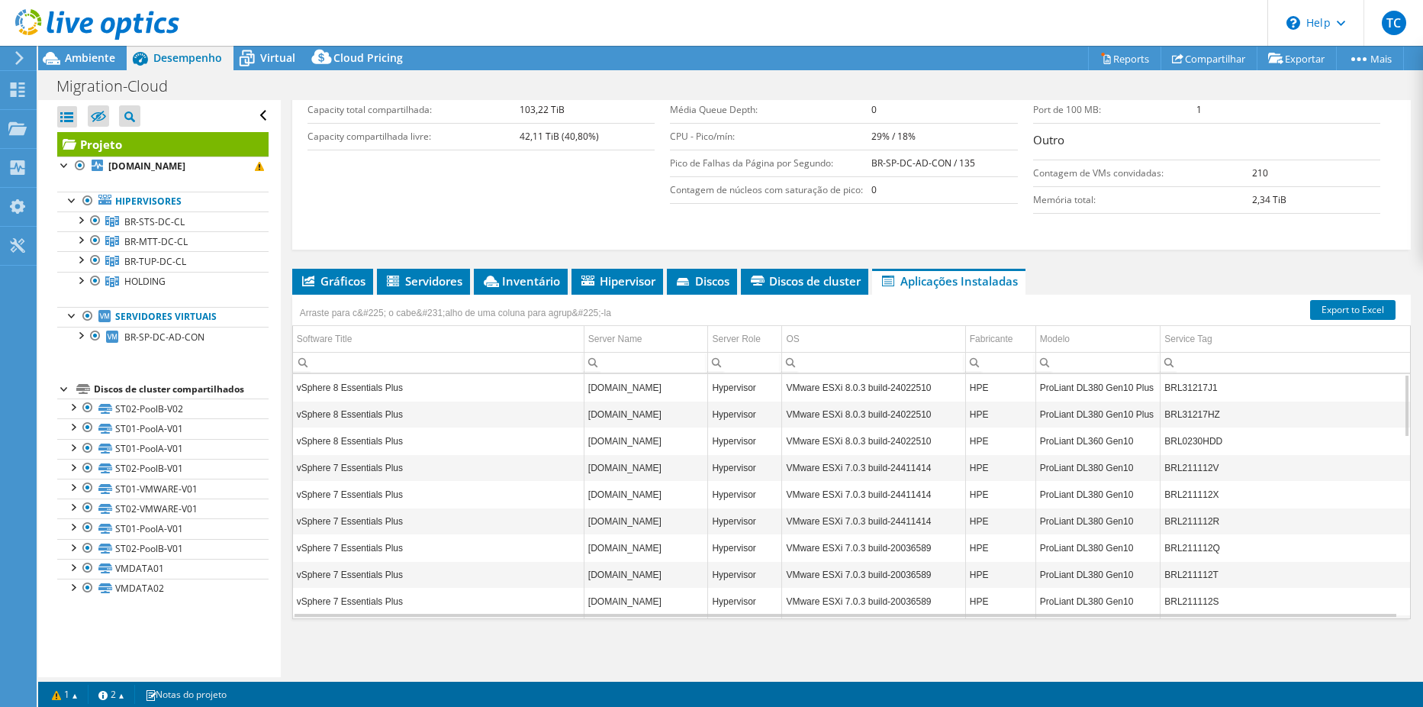
scroll to position [183, 0]
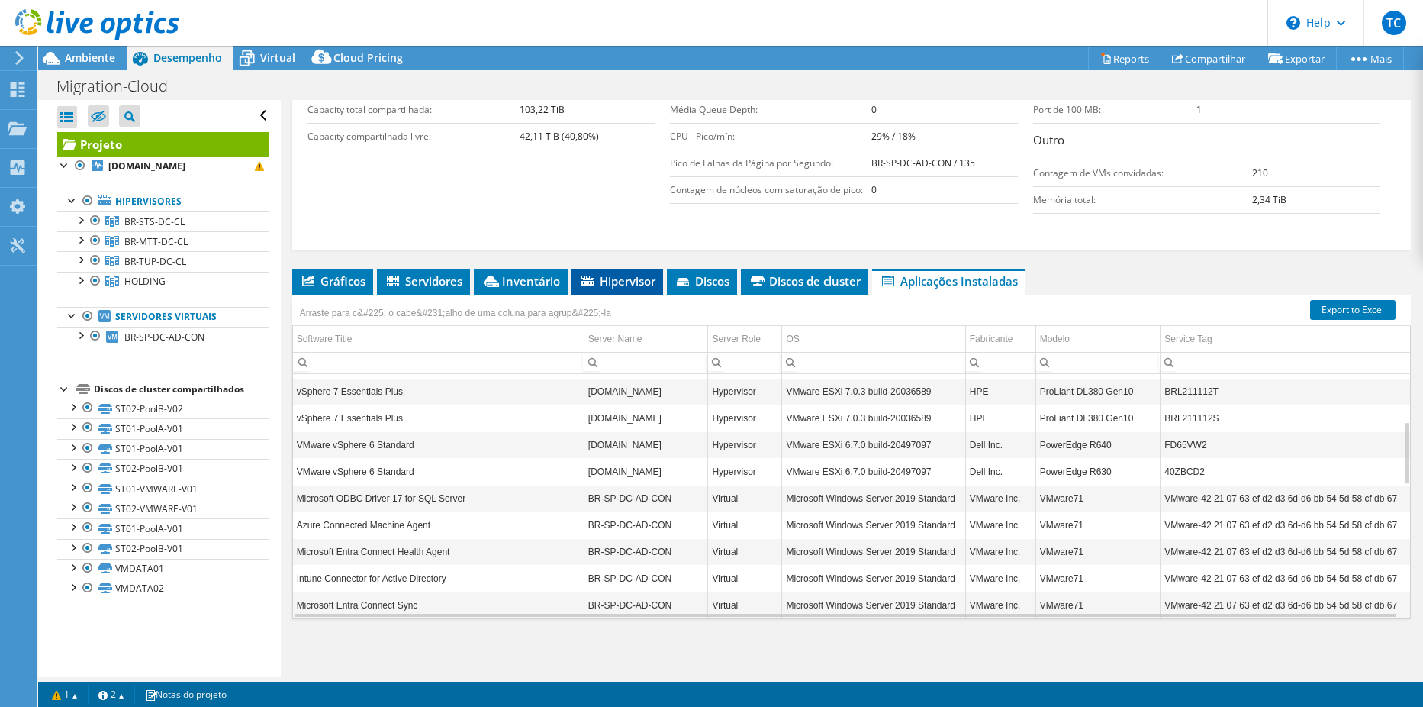
click at [620, 280] on span "Hipervisor" at bounding box center [617, 280] width 76 height 15
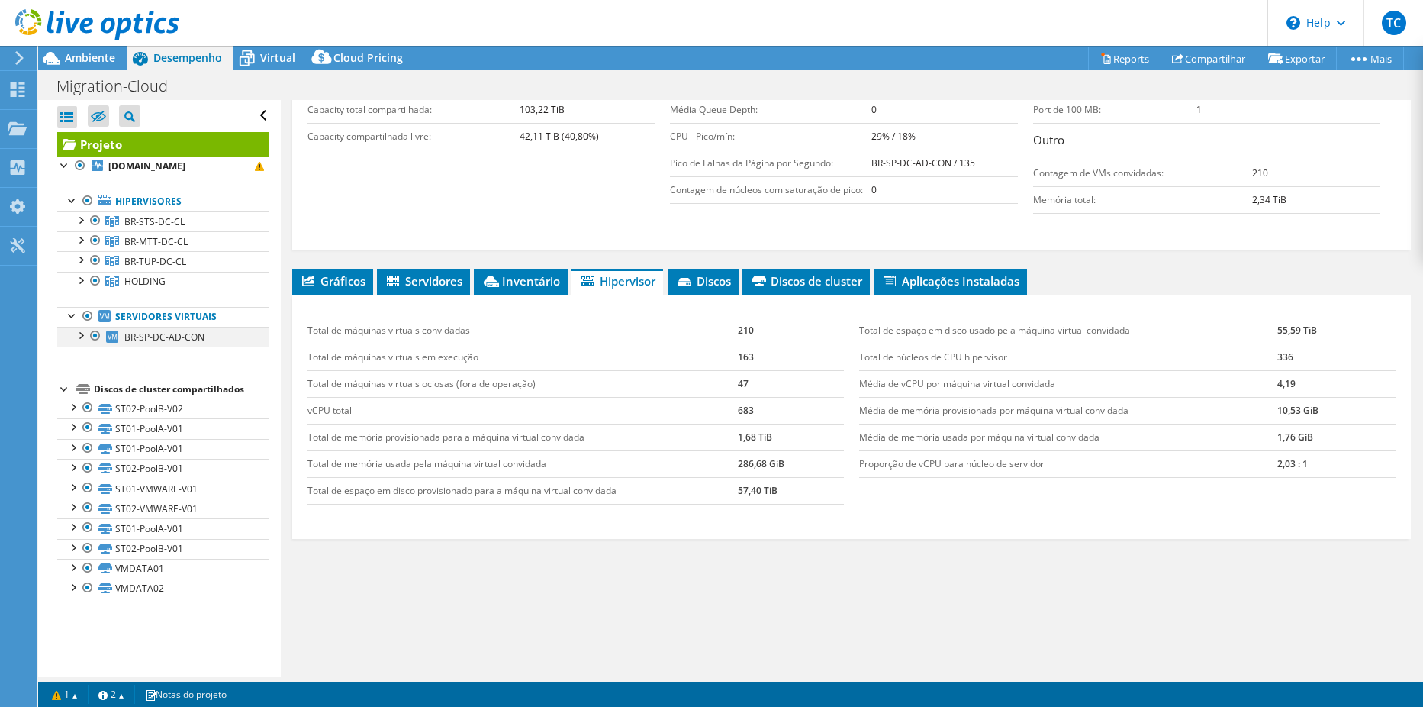
click at [73, 336] on div at bounding box center [80, 334] width 15 height 15
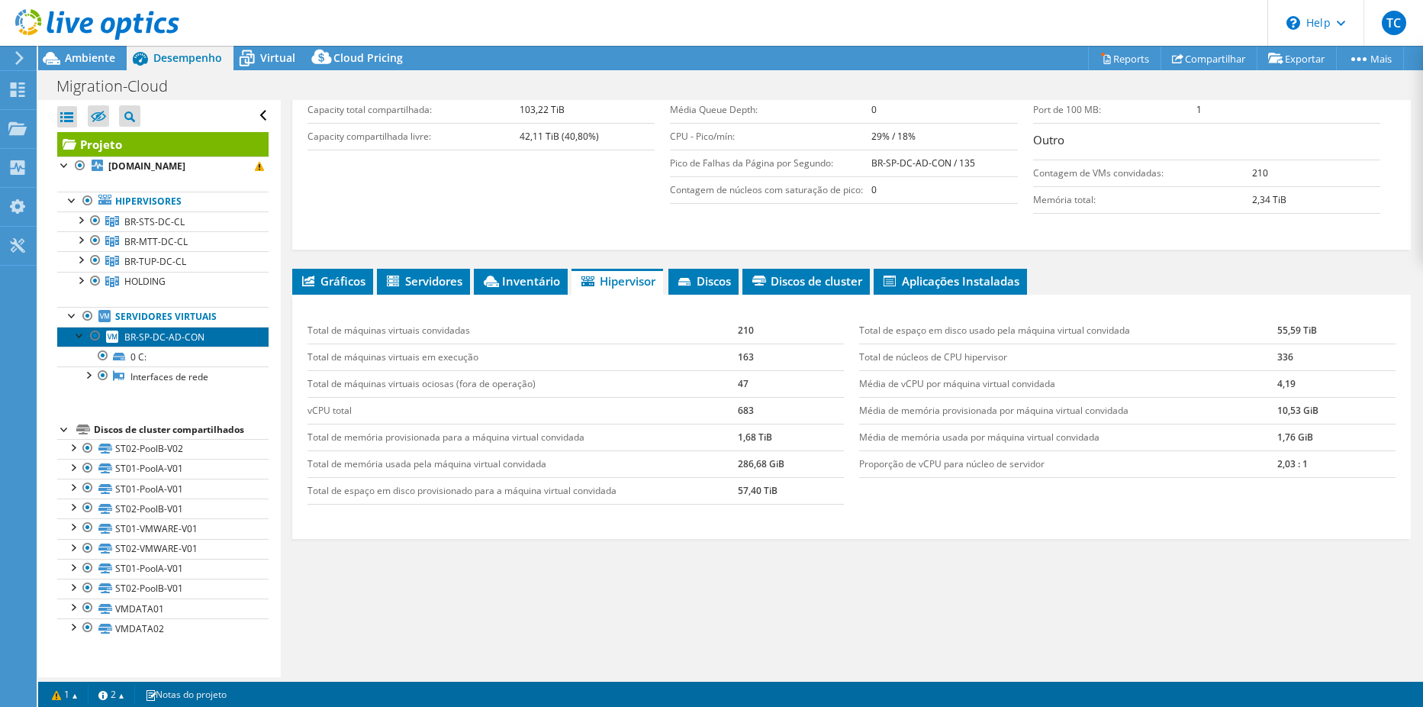
click at [150, 338] on span "BR-SP-DC-AD-CON" at bounding box center [164, 336] width 80 height 13
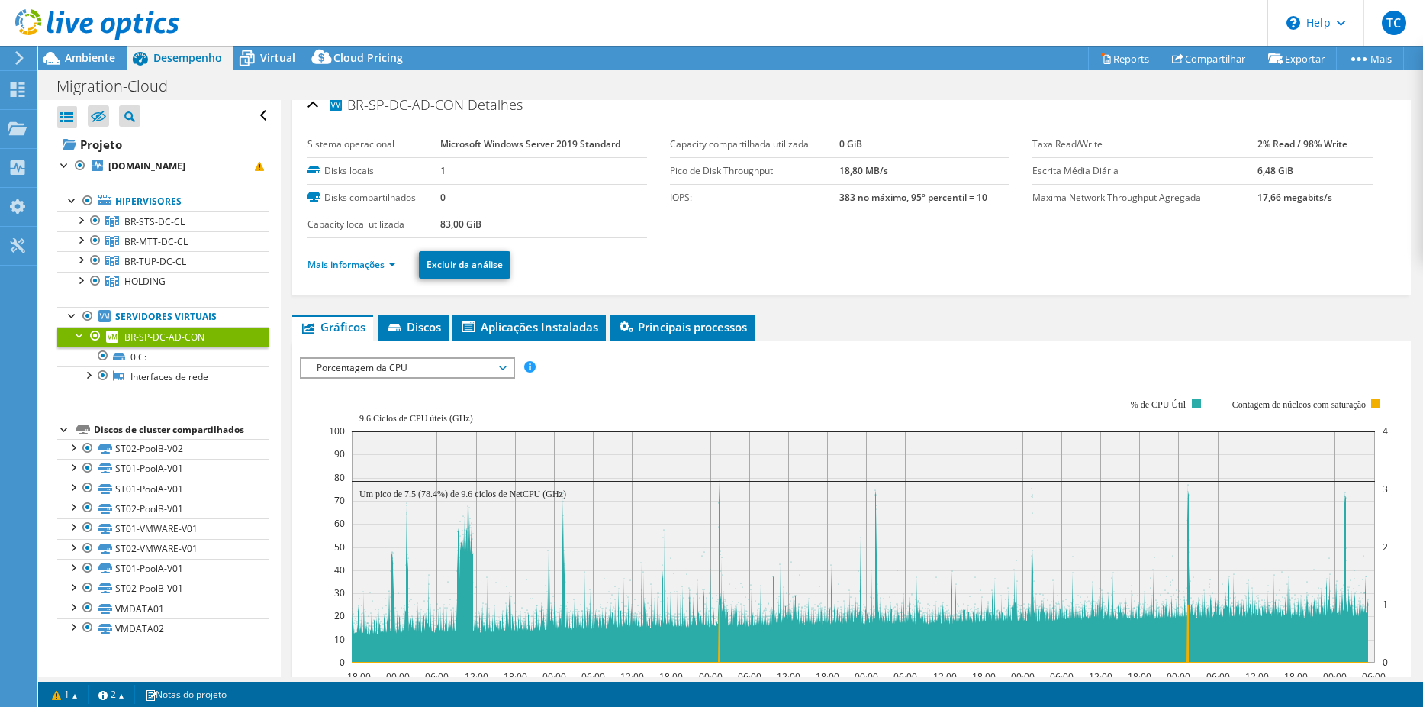
scroll to position [0, 0]
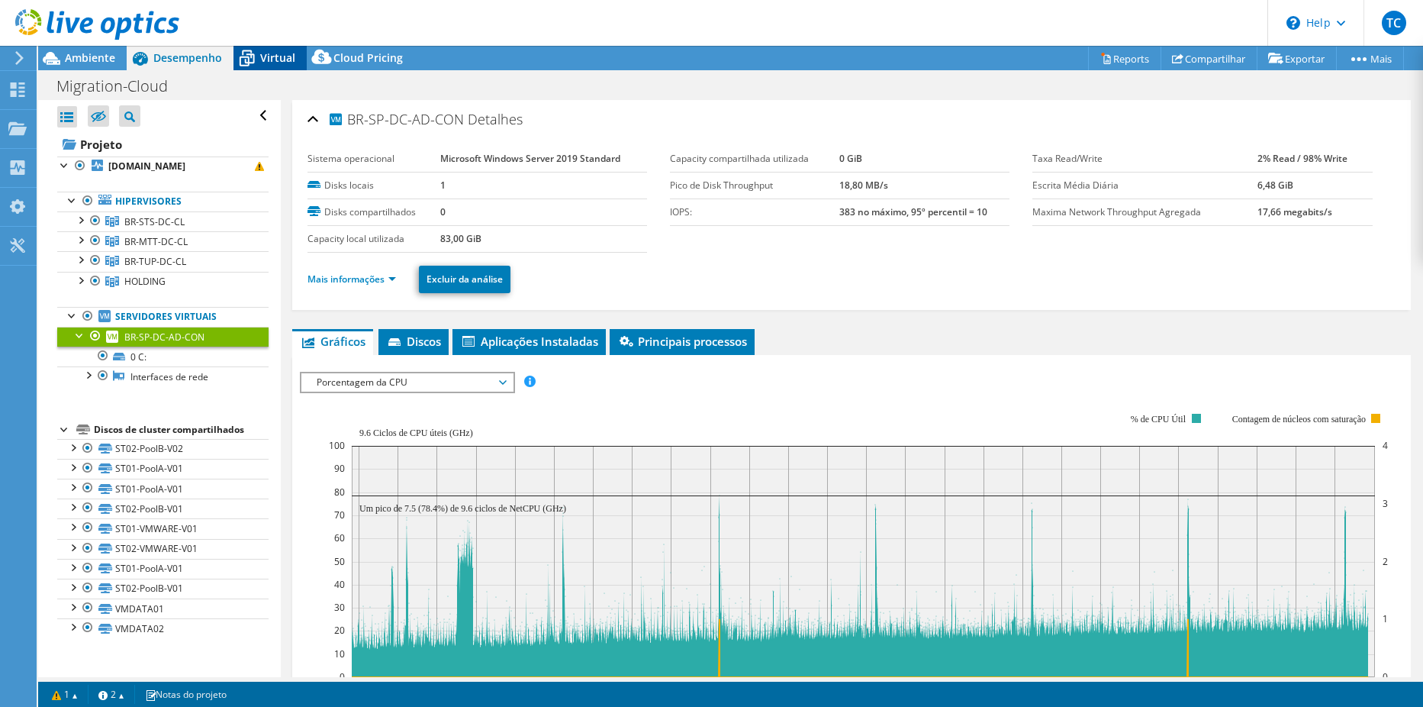
click at [279, 61] on span "Virtual" at bounding box center [277, 57] width 35 height 15
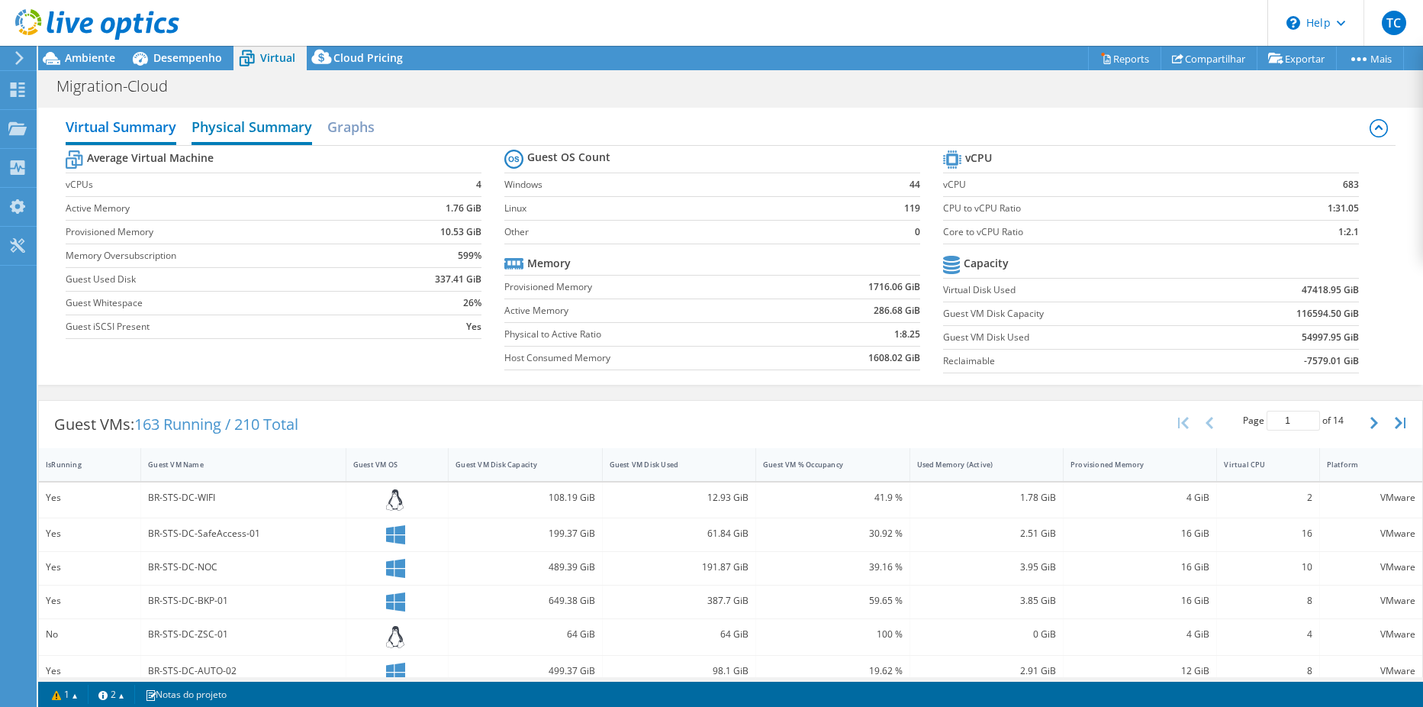
click at [279, 131] on h2 "Physical Summary" at bounding box center [252, 128] width 121 height 34
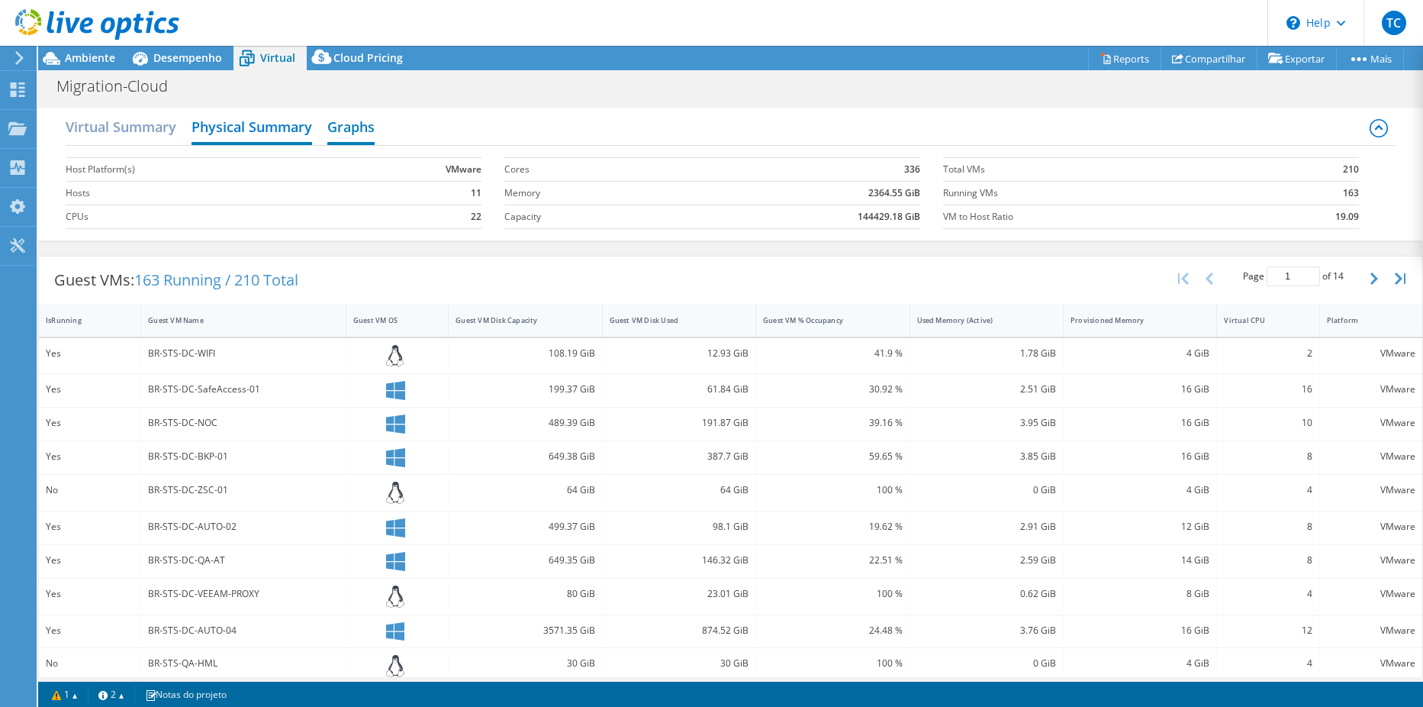
click at [343, 114] on h2 "Graphs" at bounding box center [350, 128] width 47 height 34
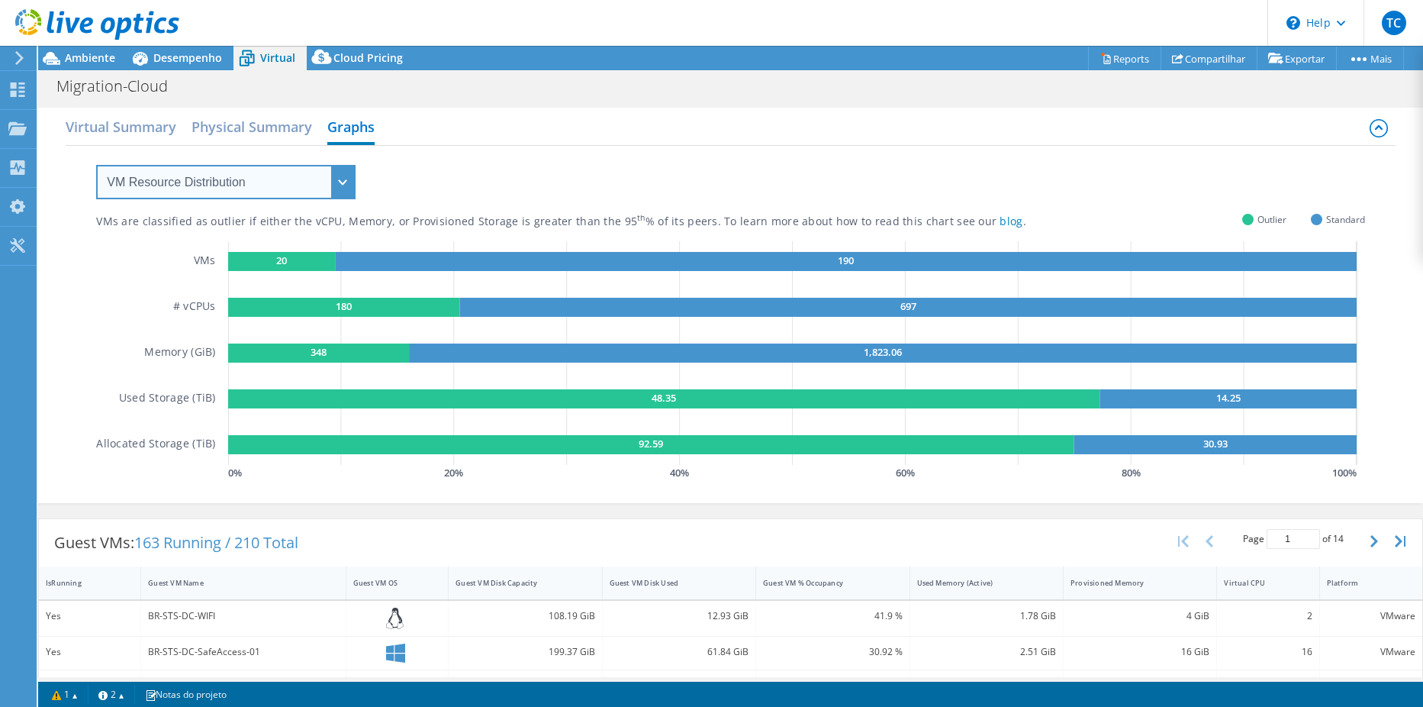
click at [233, 188] on select "VM Resource Distribution Provisioning Contrast Over Provisioning" at bounding box center [225, 182] width 259 height 34
click at [569, 172] on div "VMs are classified as outlier if either the vCPU, Memory, or Provisioned Storag…" at bounding box center [730, 315] width 1268 height 338
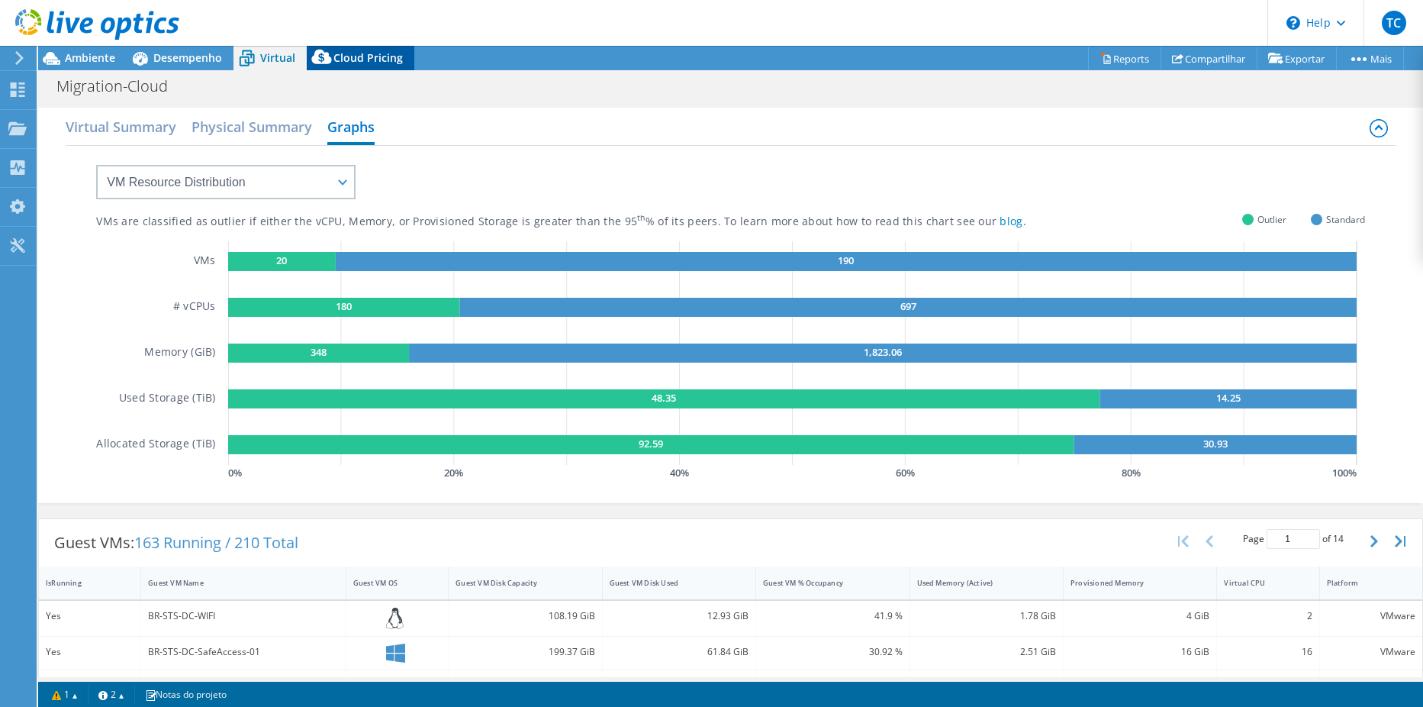
click at [392, 63] on span "Cloud Pricing" at bounding box center [368, 57] width 69 height 15
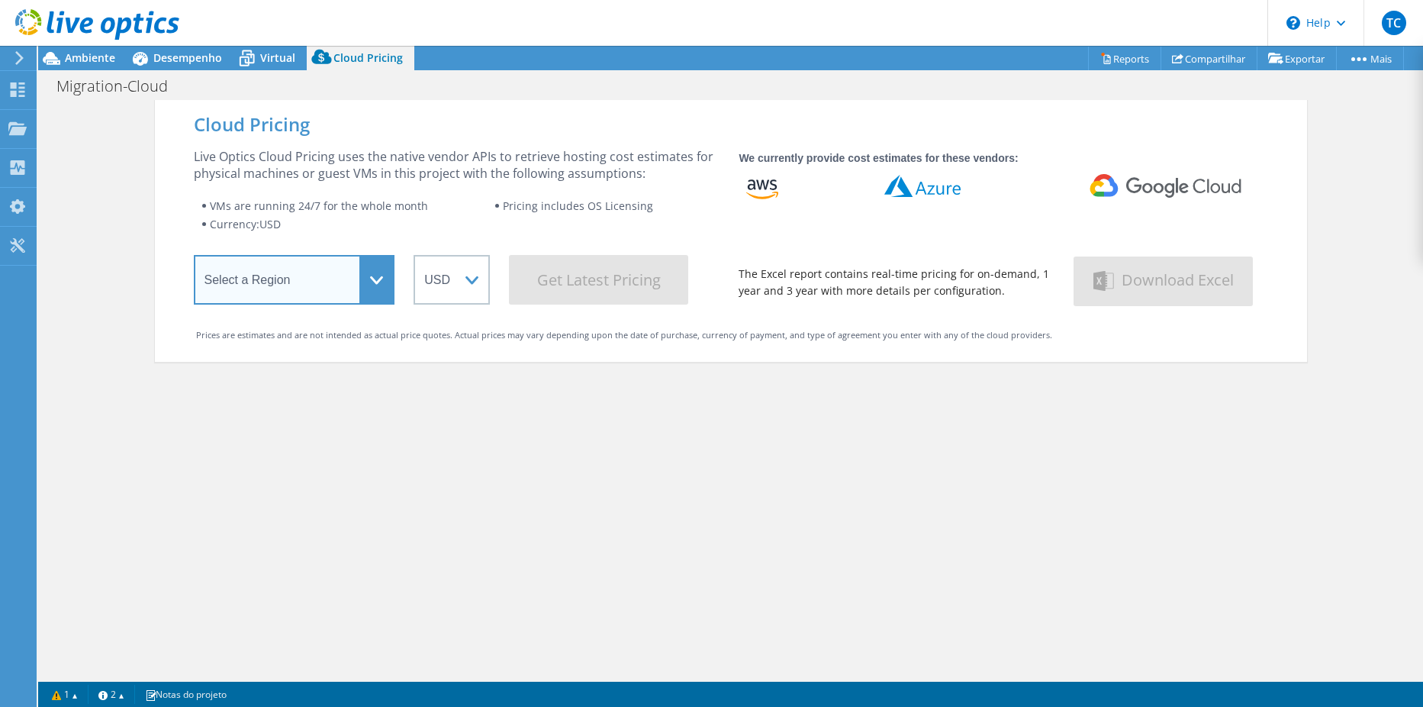
click at [368, 292] on select "Select a Region Asia Pacific (Hong Kong) Asia Pacific (Mumbai) Asia Pacific (Se…" at bounding box center [294, 280] width 201 height 50
select select "USEast"
click at [194, 258] on select "Select a Region Asia Pacific (Hong Kong) Asia Pacific (Mumbai) Asia Pacific (Se…" at bounding box center [294, 280] width 201 height 50
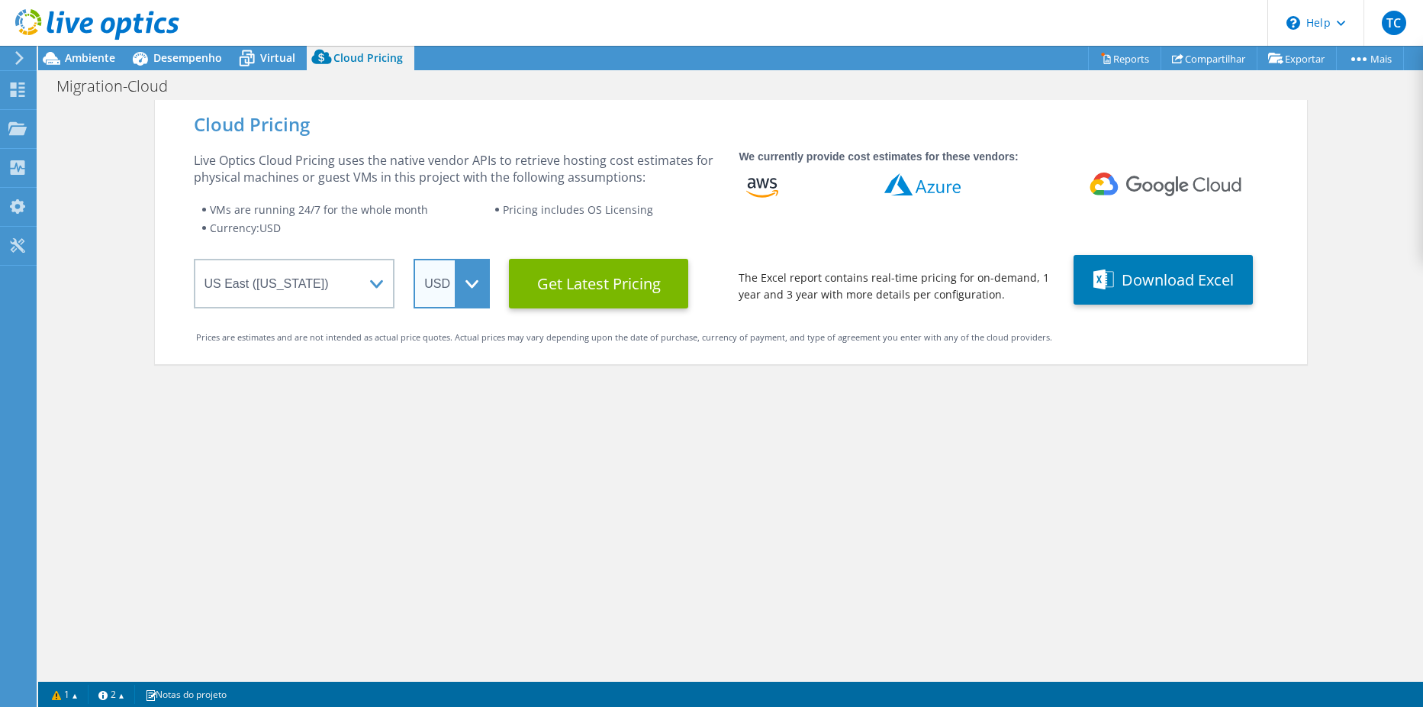
click at [474, 281] on select "ARS AUD BRL CAD CHF CLP CNY DKK EUR GBP HKD HUF INR JPY MXN MYR NOK NZD PEN SEK…" at bounding box center [452, 284] width 76 height 50
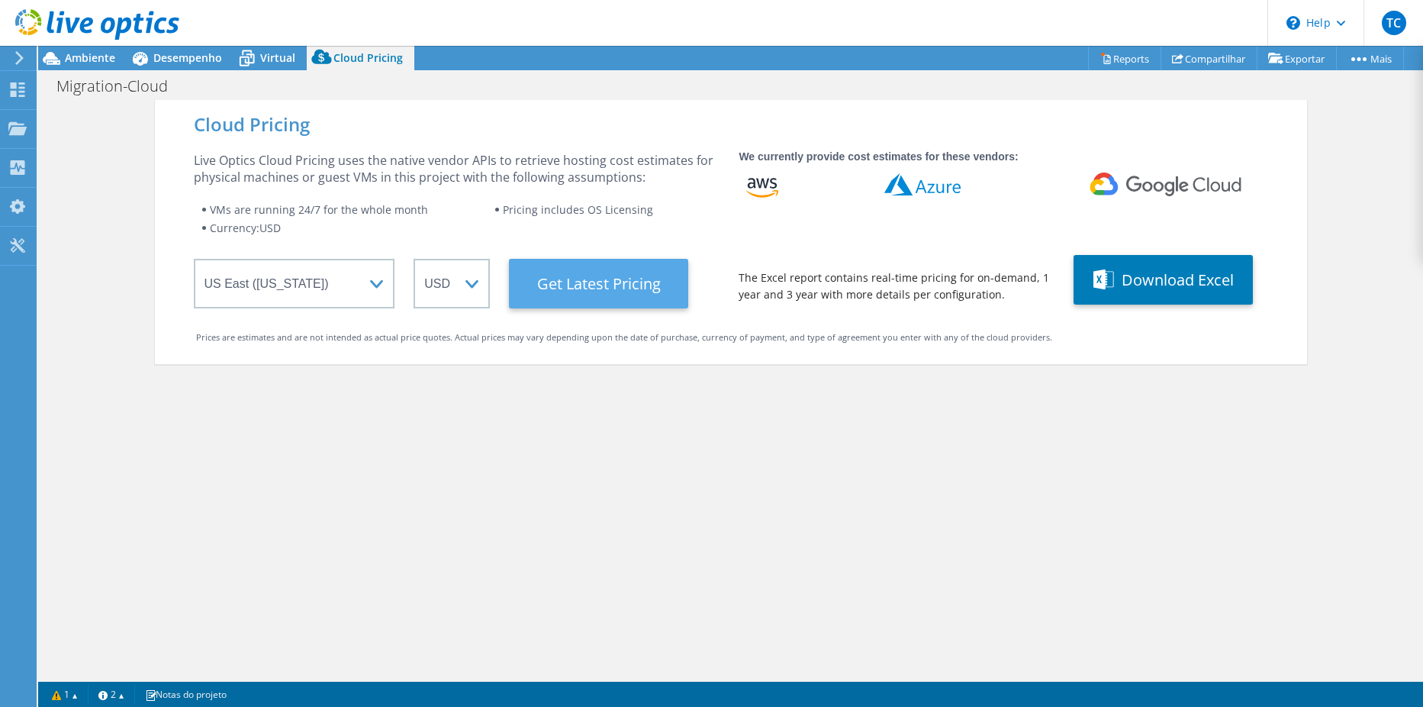
click at [543, 304] on Latest "Get Latest Pricing" at bounding box center [598, 284] width 179 height 50
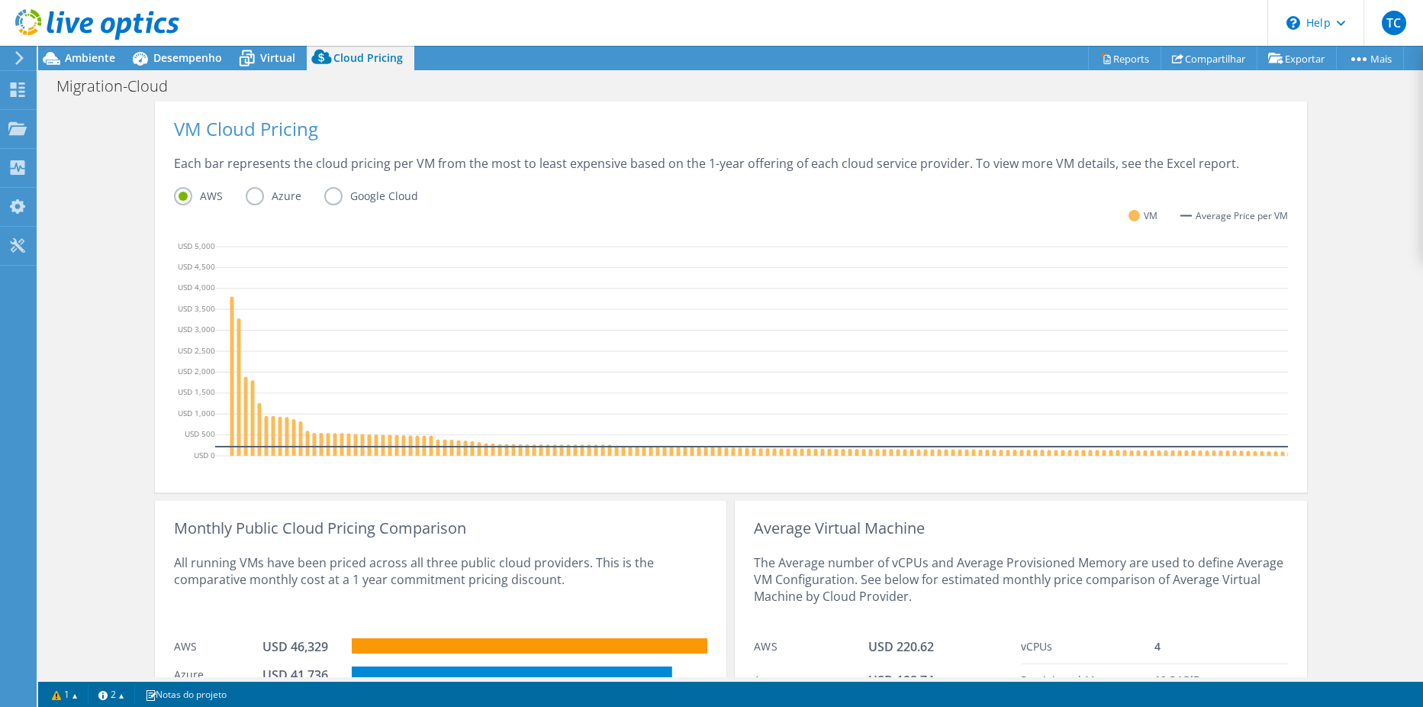
scroll to position [224, 0]
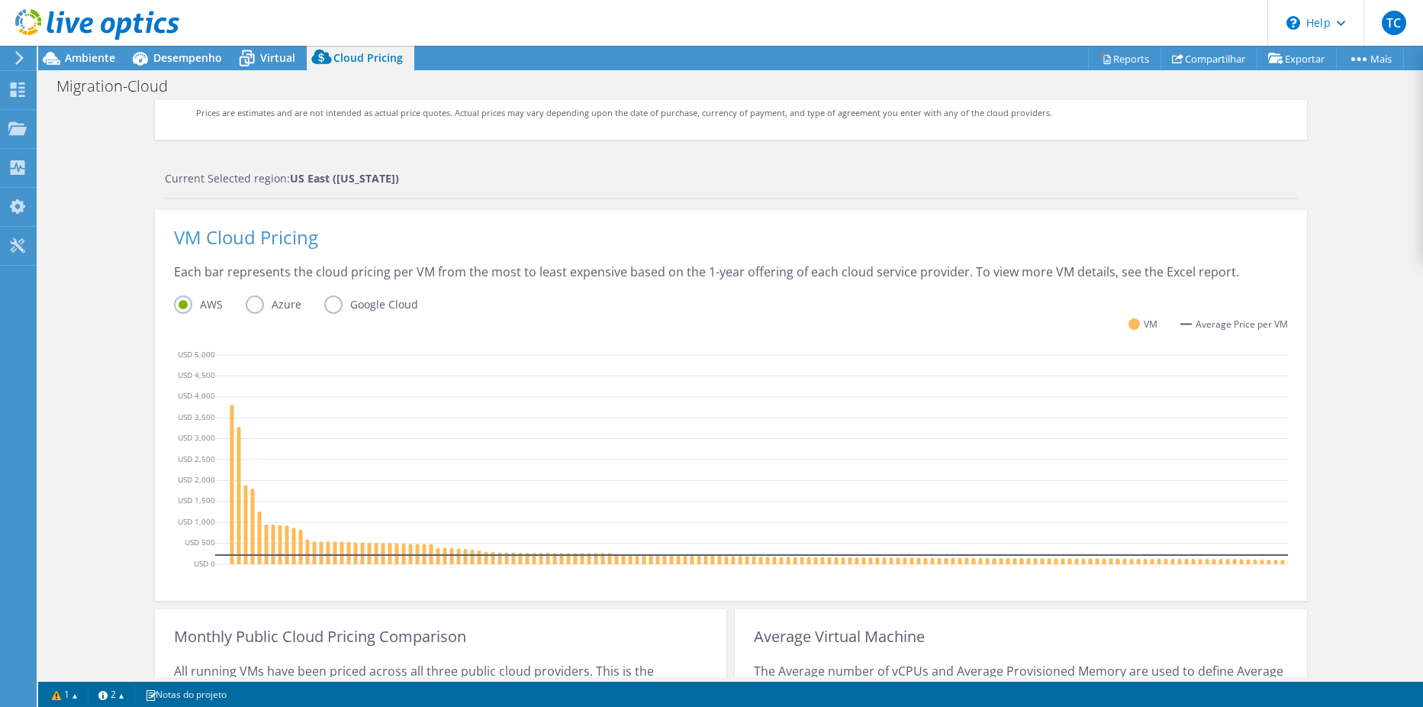
click at [253, 304] on label "Azure" at bounding box center [285, 304] width 79 height 18
click at [0, 0] on input "Azure" at bounding box center [0, 0] width 0 height 0
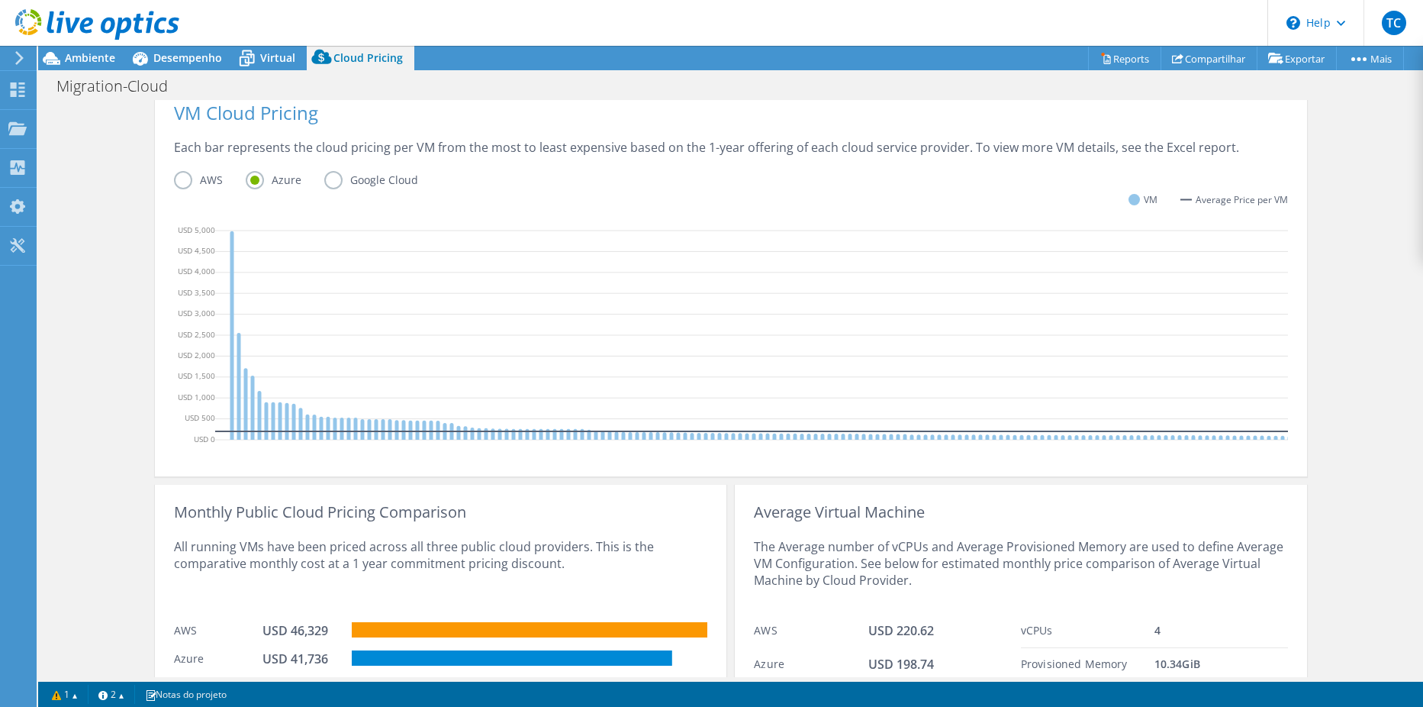
scroll to position [301, 0]
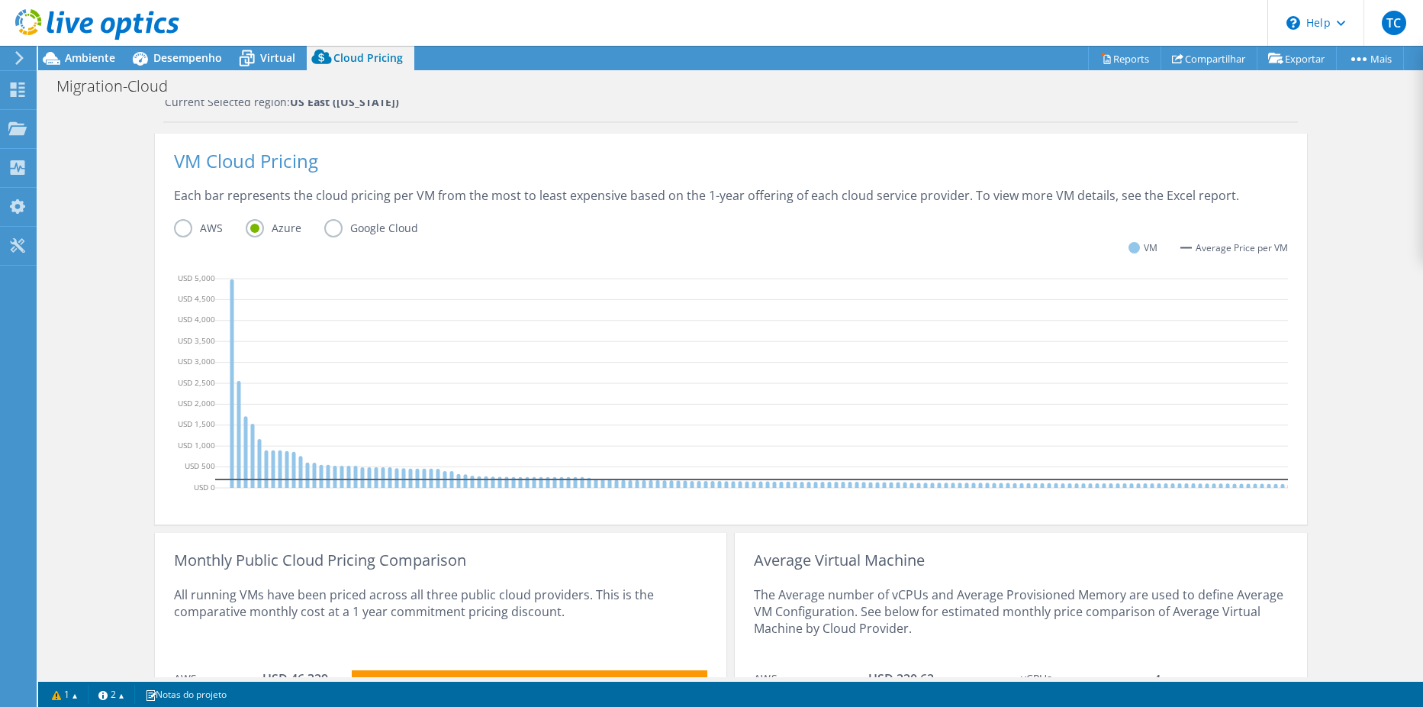
click at [324, 229] on label "Google Cloud" at bounding box center [382, 228] width 117 height 18
click at [0, 0] on input "Google Cloud" at bounding box center [0, 0] width 0 height 0
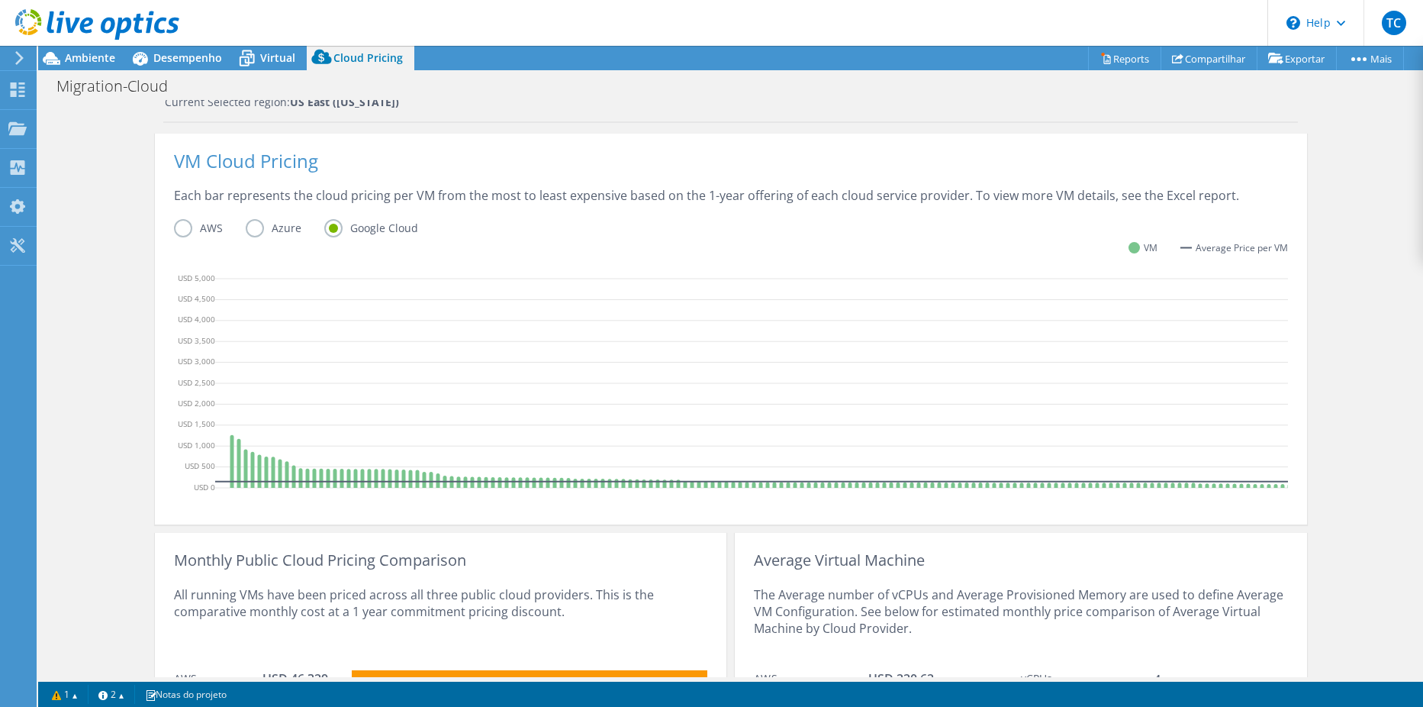
click at [182, 230] on label "AWS" at bounding box center [210, 228] width 72 height 18
click at [0, 0] on input "AWS" at bounding box center [0, 0] width 0 height 0
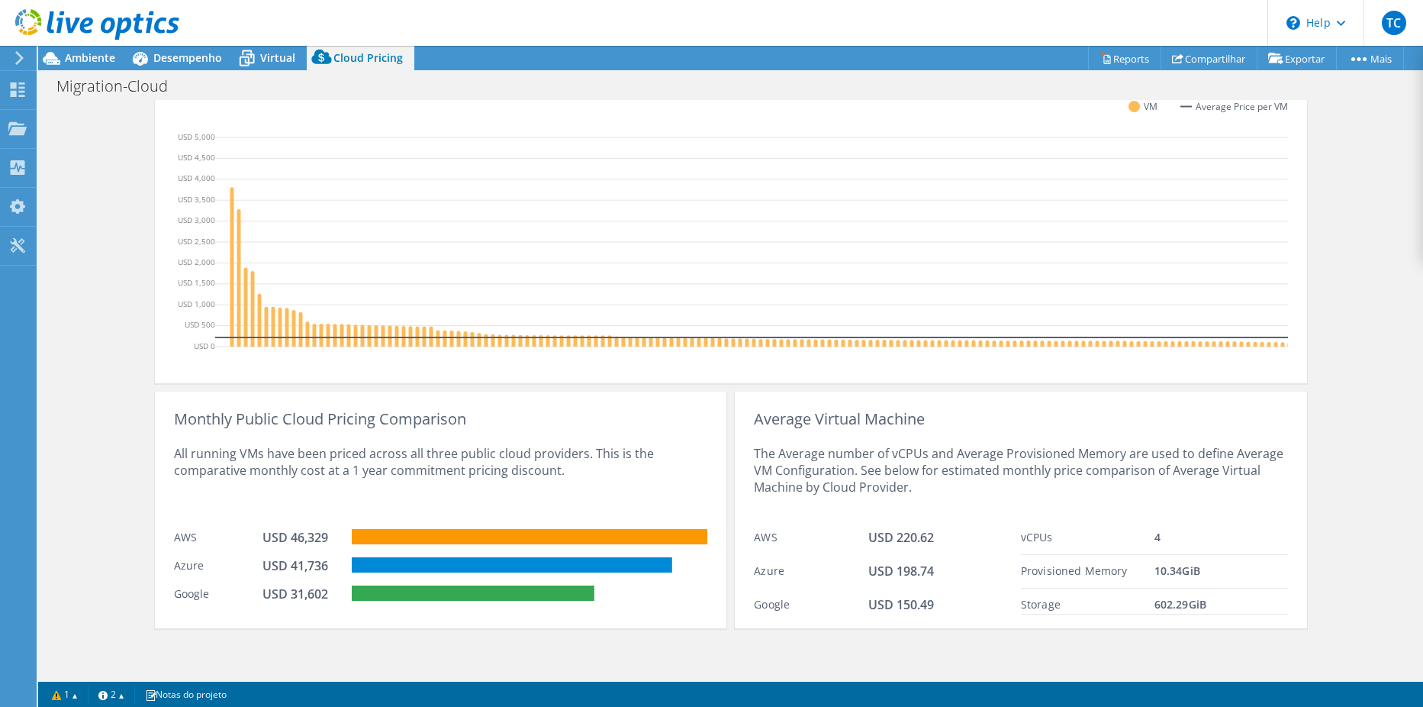
scroll to position [377, 0]
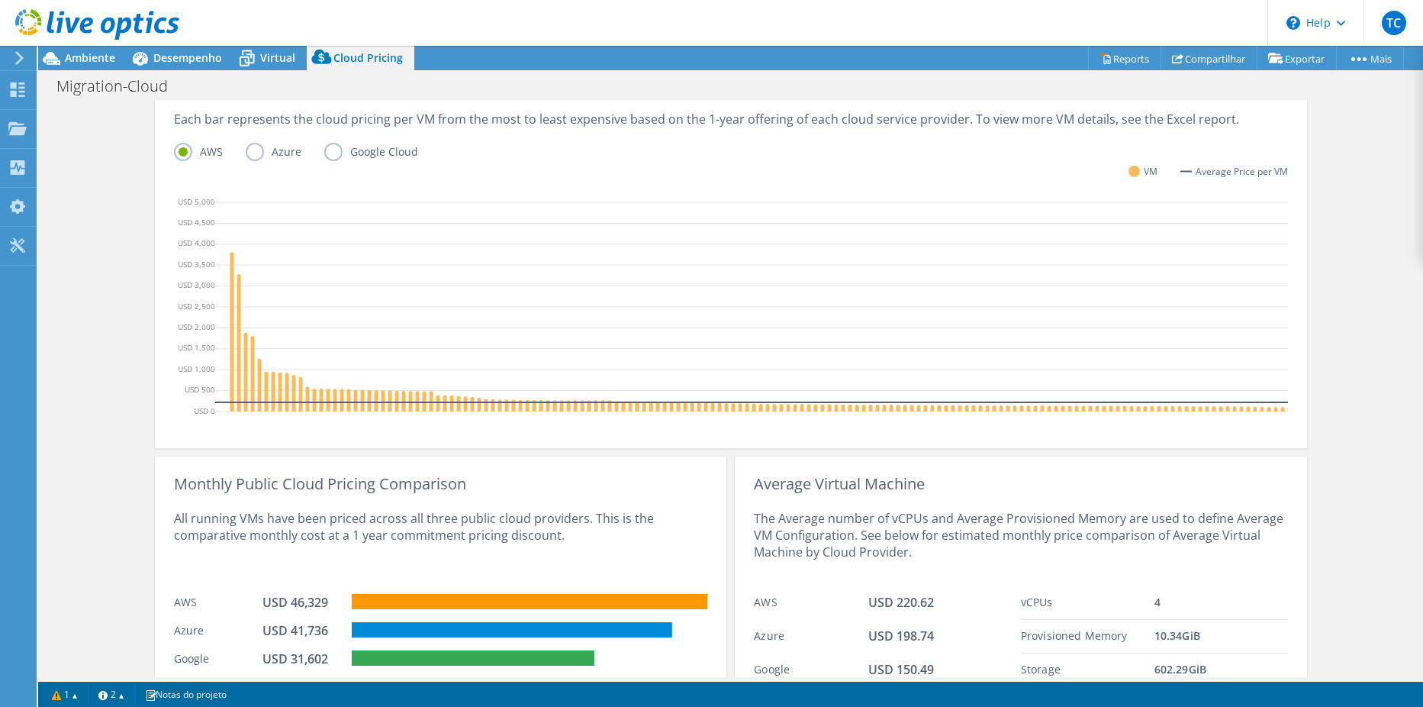
click at [335, 157] on label "Google Cloud" at bounding box center [382, 152] width 117 height 18
click at [0, 0] on input "Google Cloud" at bounding box center [0, 0] width 0 height 0
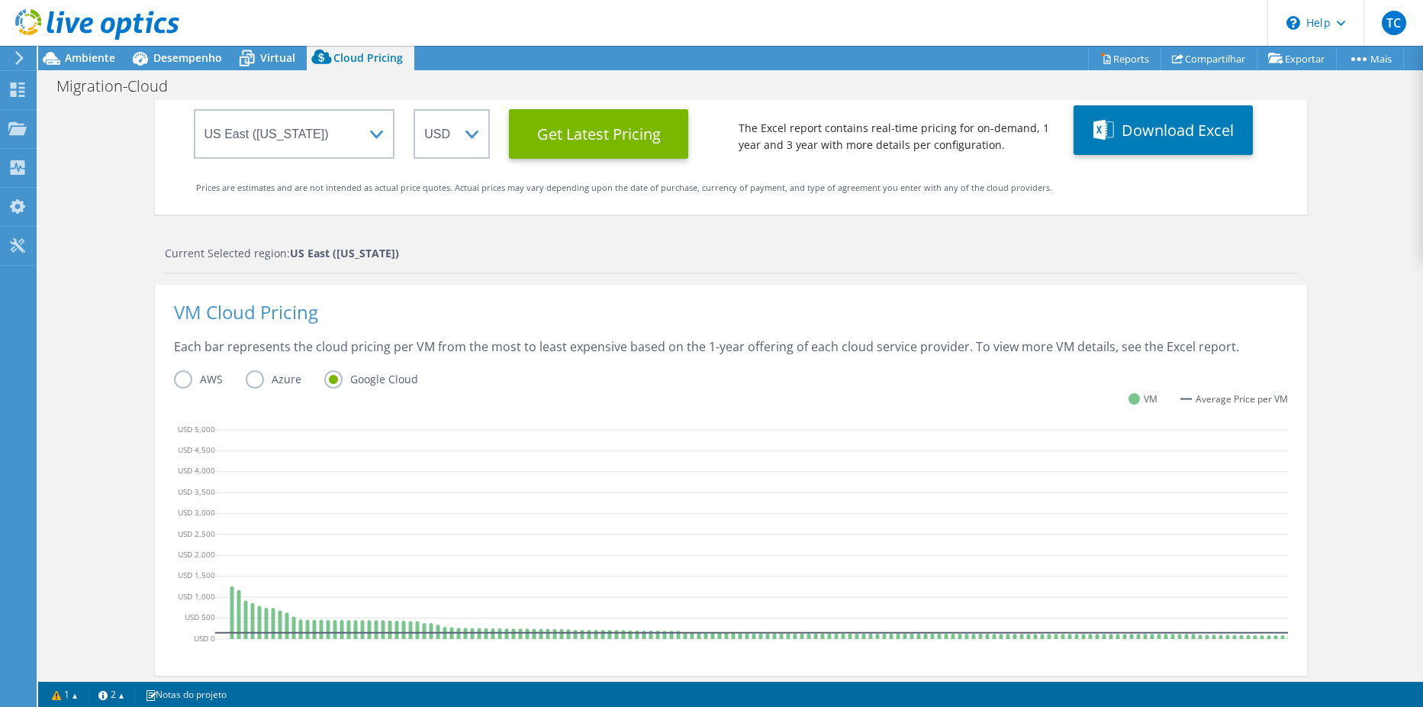
scroll to position [148, 0]
click at [246, 372] on label "Azure" at bounding box center [285, 381] width 79 height 18
click at [0, 0] on input "Azure" at bounding box center [0, 0] width 0 height 0
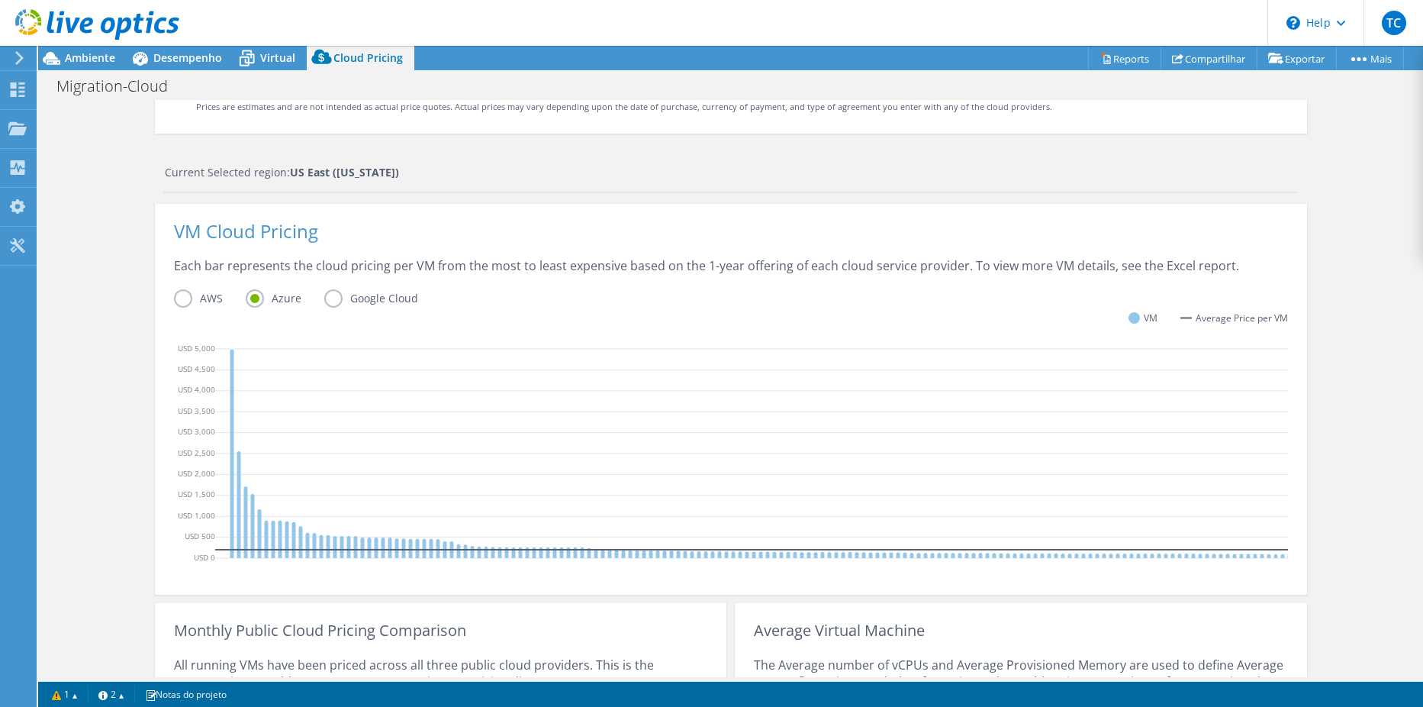
scroll to position [0, 0]
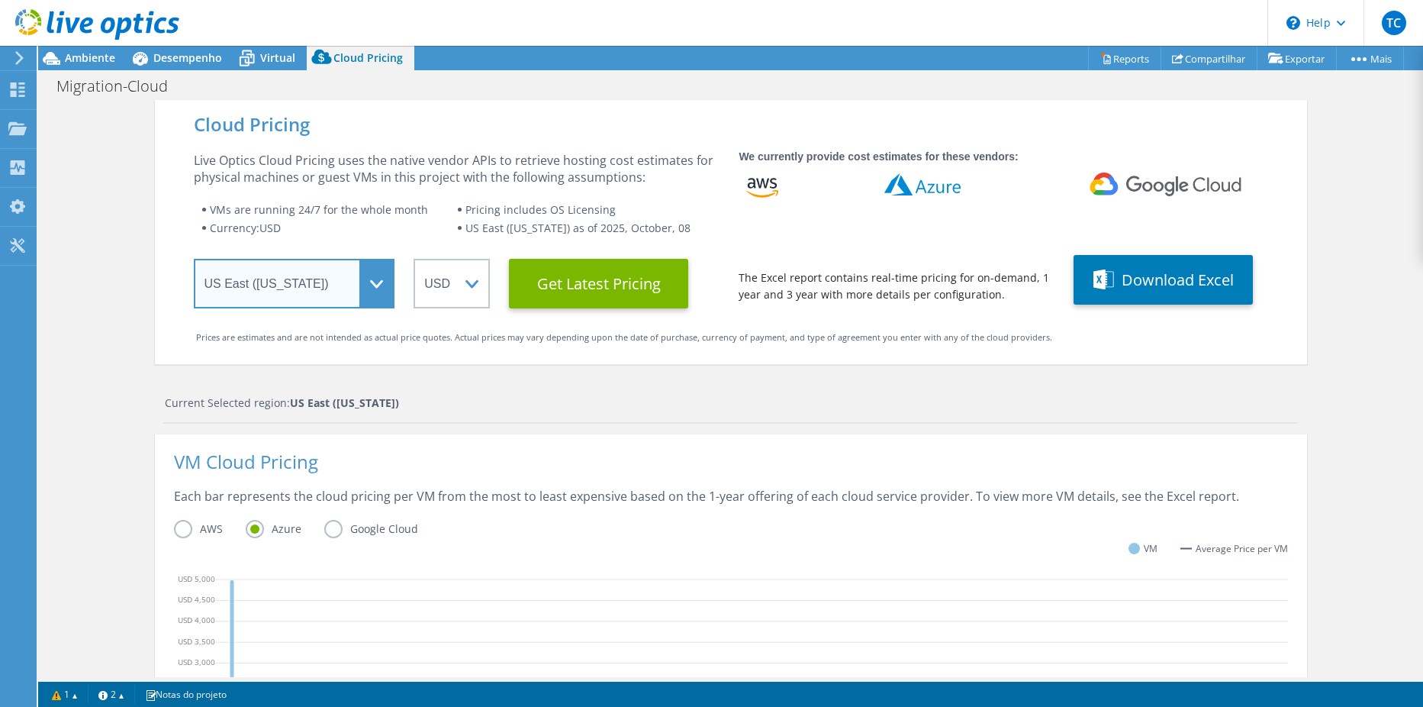
click at [380, 280] on select "Select a Region Asia Pacific (Hong Kong) Asia Pacific (Mumbai) Asia Pacific (Se…" at bounding box center [294, 284] width 201 height 50
click at [798, 379] on div "Cloud Pricing Live Optics Cloud Pricing uses the native vendor APIs to retrieve…" at bounding box center [731, 609] width 1152 height 1019
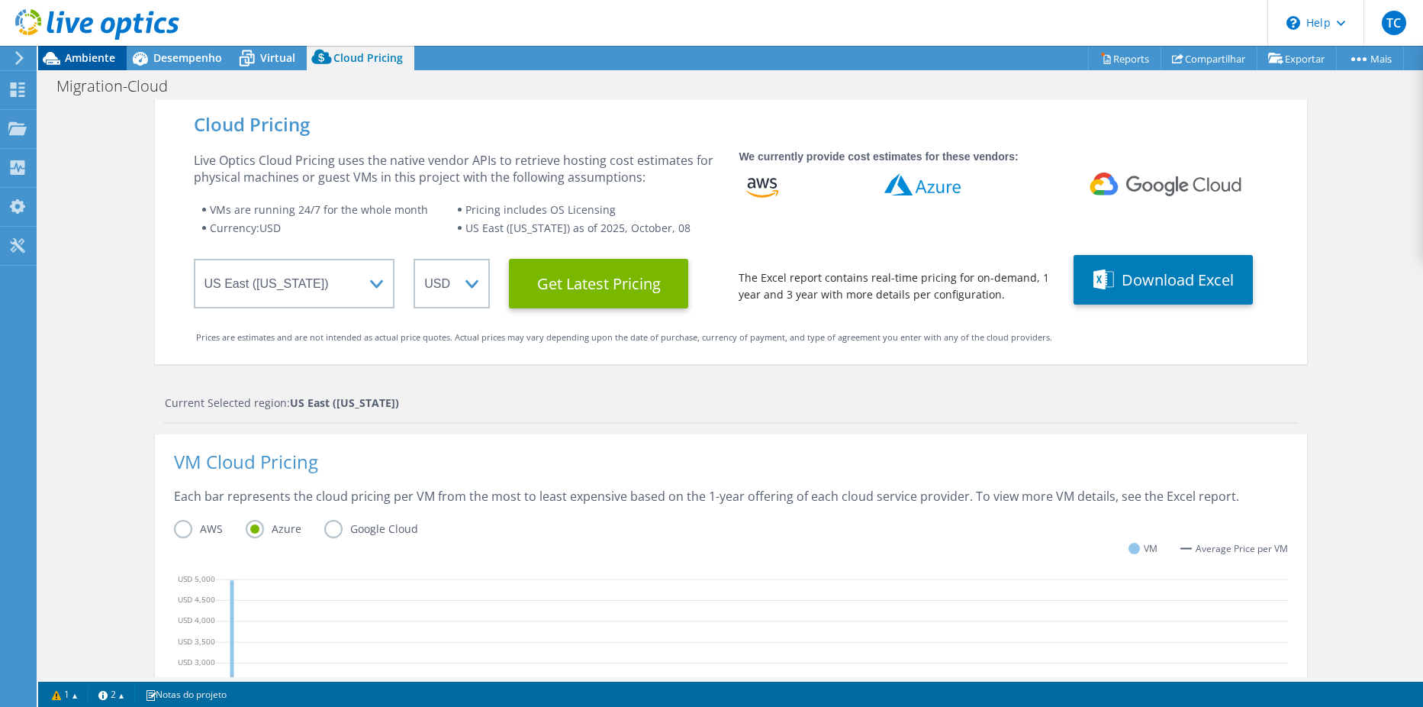
click at [73, 64] on span "Ambiente" at bounding box center [90, 57] width 50 height 15
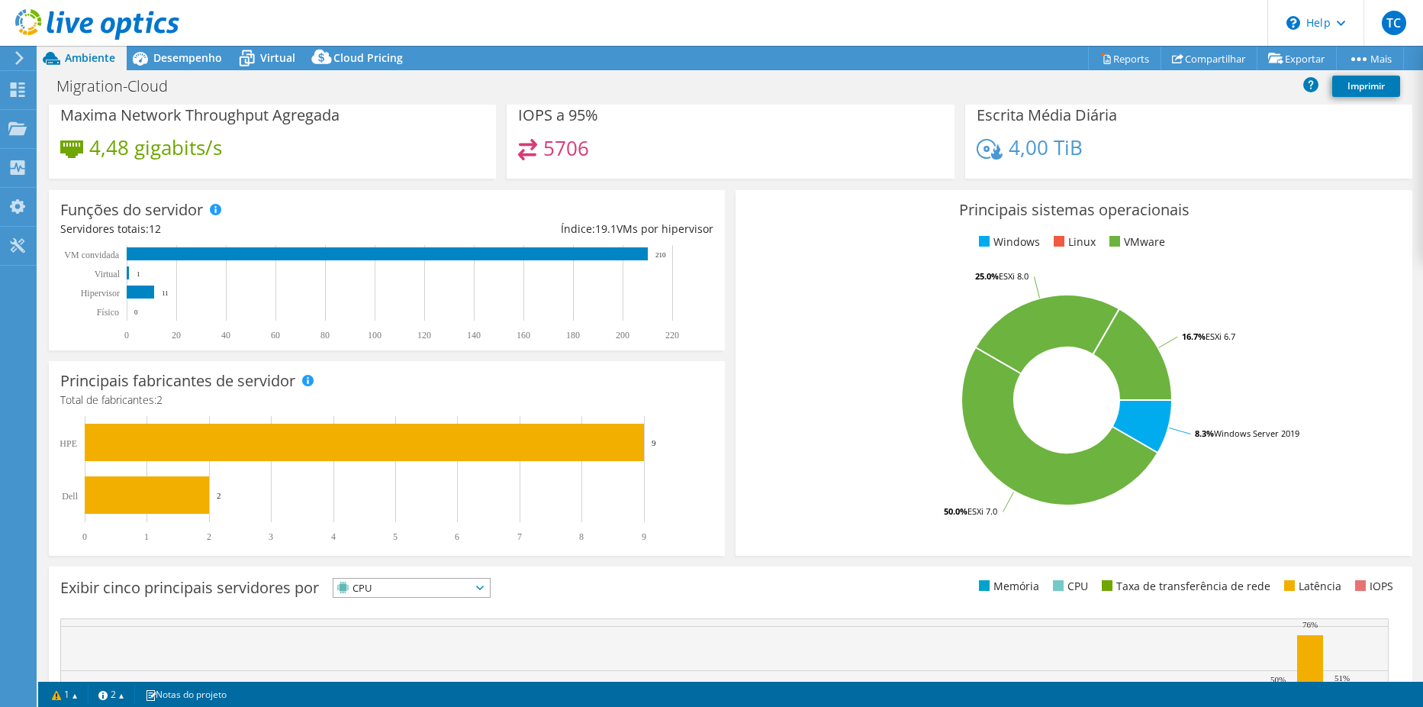
scroll to position [83, 0]
